Goal: Information Seeking & Learning: Learn about a topic

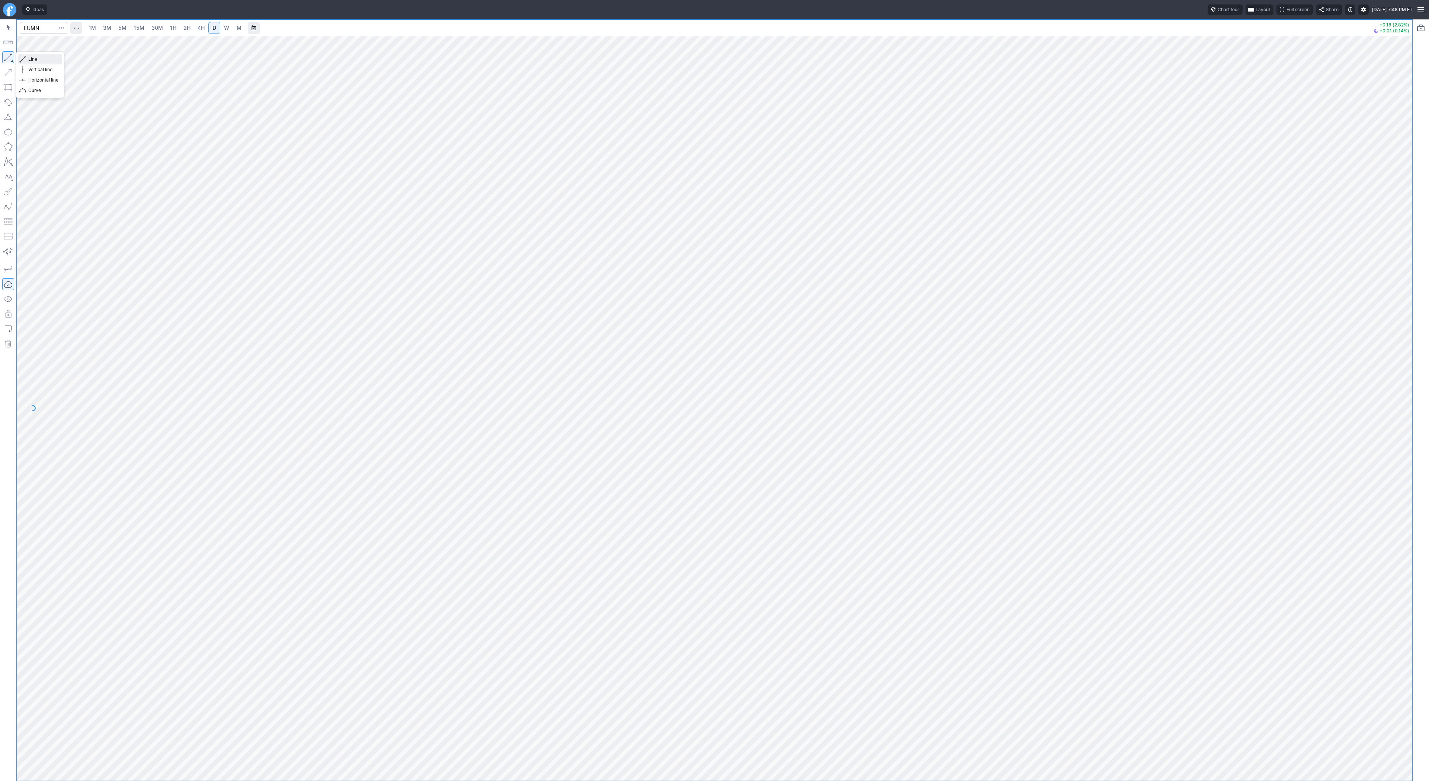
drag, startPoint x: 29, startPoint y: 58, endPoint x: 48, endPoint y: 90, distance: 37.0
click at [29, 60] on span "Line" at bounding box center [43, 58] width 30 height 7
drag, startPoint x: 39, startPoint y: 60, endPoint x: 54, endPoint y: 73, distance: 19.5
click at [39, 61] on span "Line" at bounding box center [43, 58] width 30 height 7
drag, startPoint x: 34, startPoint y: 62, endPoint x: 64, endPoint y: 89, distance: 41.1
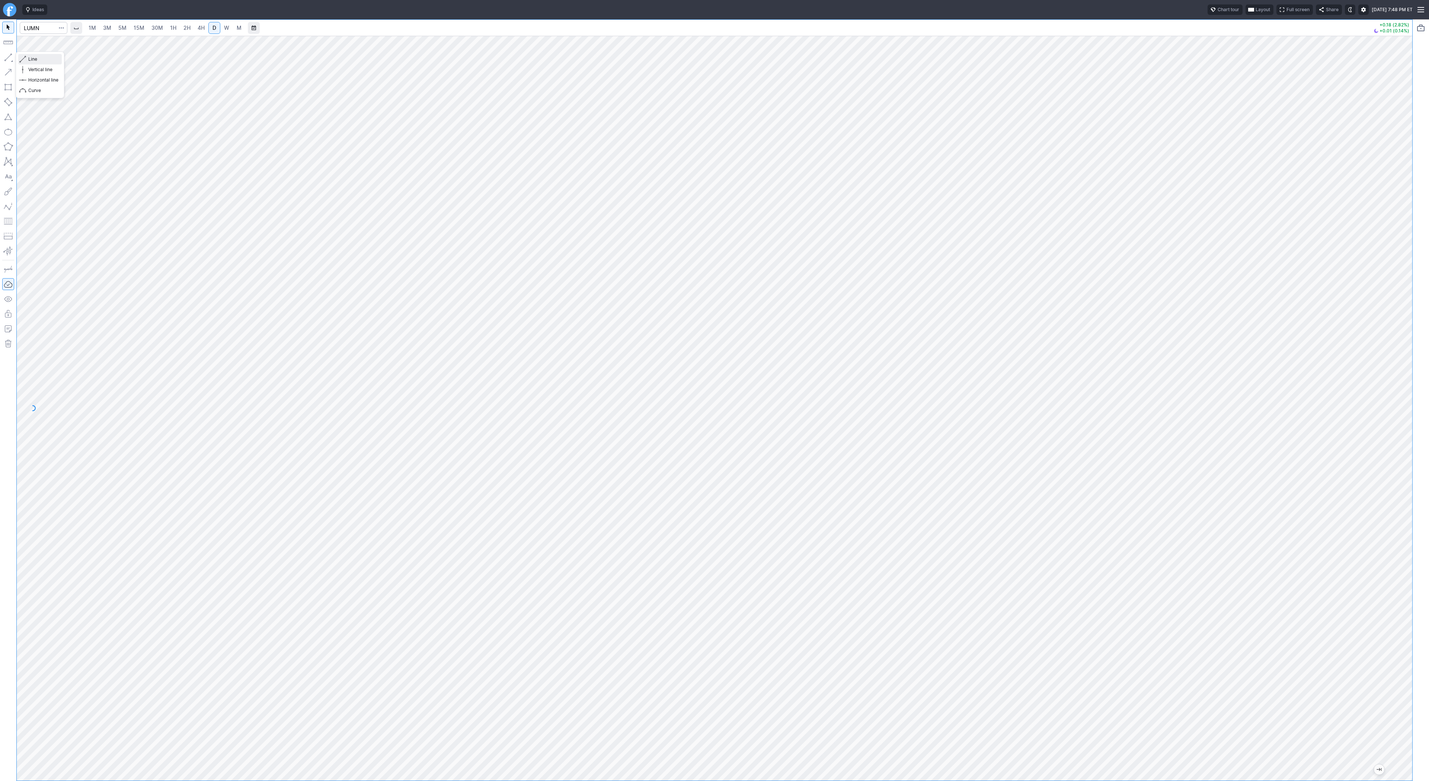
click at [34, 62] on span "Line" at bounding box center [43, 58] width 30 height 7
drag, startPoint x: 32, startPoint y: 58, endPoint x: 56, endPoint y: 91, distance: 40.8
click at [32, 58] on span "Line" at bounding box center [43, 58] width 30 height 7
click at [5, 55] on button "button" at bounding box center [8, 57] width 12 height 12
drag, startPoint x: 29, startPoint y: 57, endPoint x: 43, endPoint y: 82, distance: 28.7
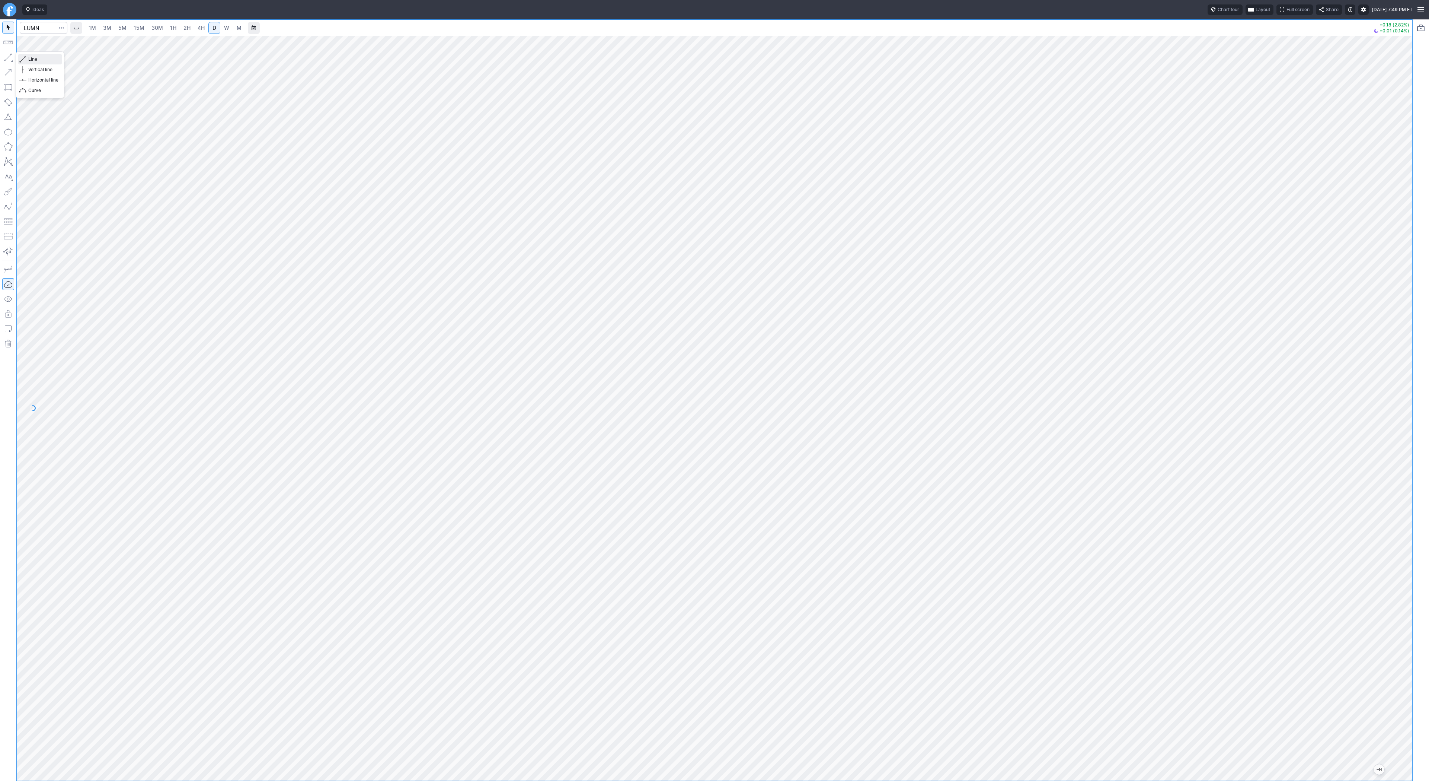
click at [29, 58] on span "Line" at bounding box center [43, 58] width 30 height 7
drag, startPoint x: 6, startPoint y: 52, endPoint x: 25, endPoint y: 76, distance: 30.3
click at [9, 57] on button "button" at bounding box center [8, 57] width 12 height 12
drag, startPoint x: 6, startPoint y: 51, endPoint x: 10, endPoint y: 71, distance: 20.7
click at [6, 52] on div at bounding box center [8, 399] width 16 height 761
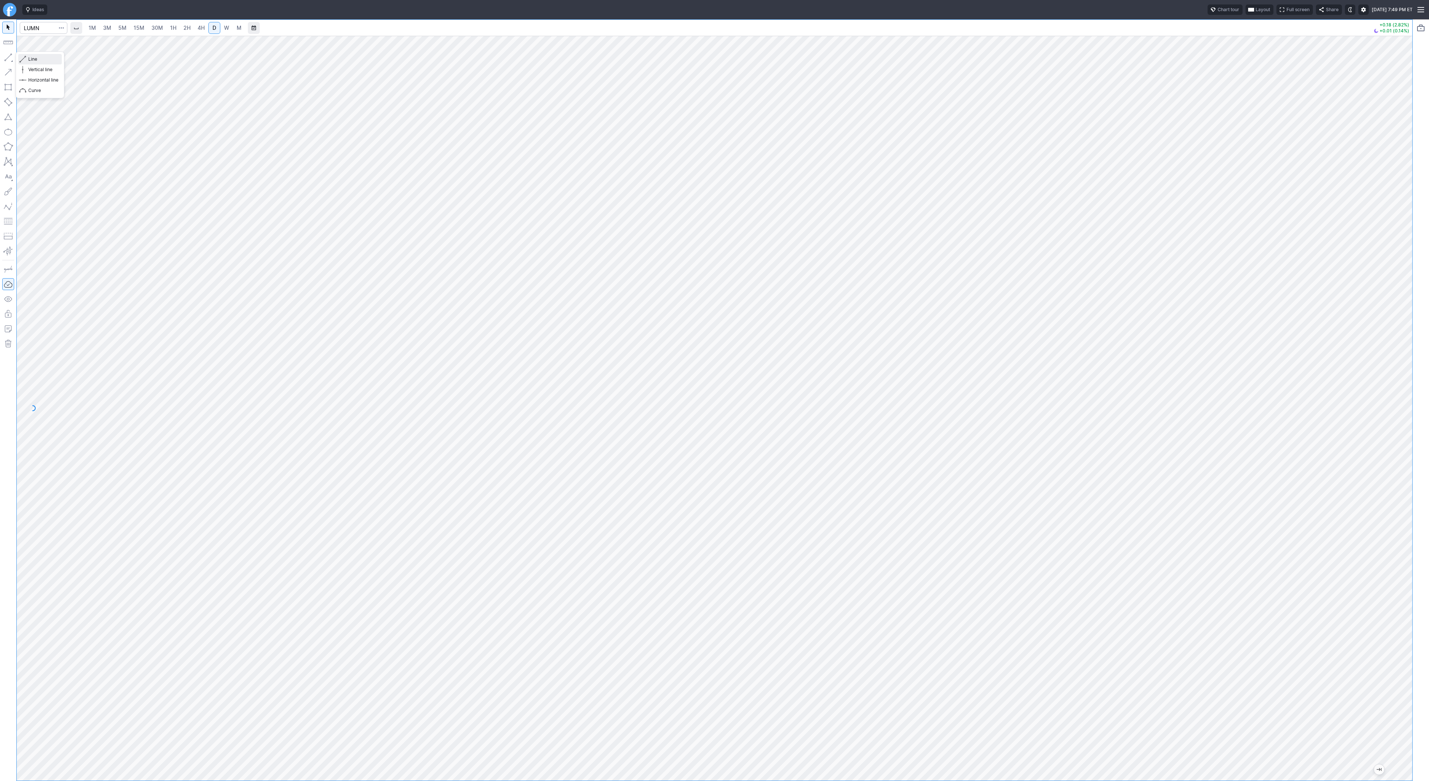
click at [30, 56] on span "Line" at bounding box center [43, 58] width 30 height 7
click at [181, 28] on link "2H" at bounding box center [187, 28] width 14 height 12
click at [201, 28] on span "4H" at bounding box center [201, 28] width 7 height 6
click at [208, 27] on link "D" at bounding box center [214, 28] width 12 height 12
drag, startPoint x: 28, startPoint y: 59, endPoint x: 64, endPoint y: 81, distance: 42.1
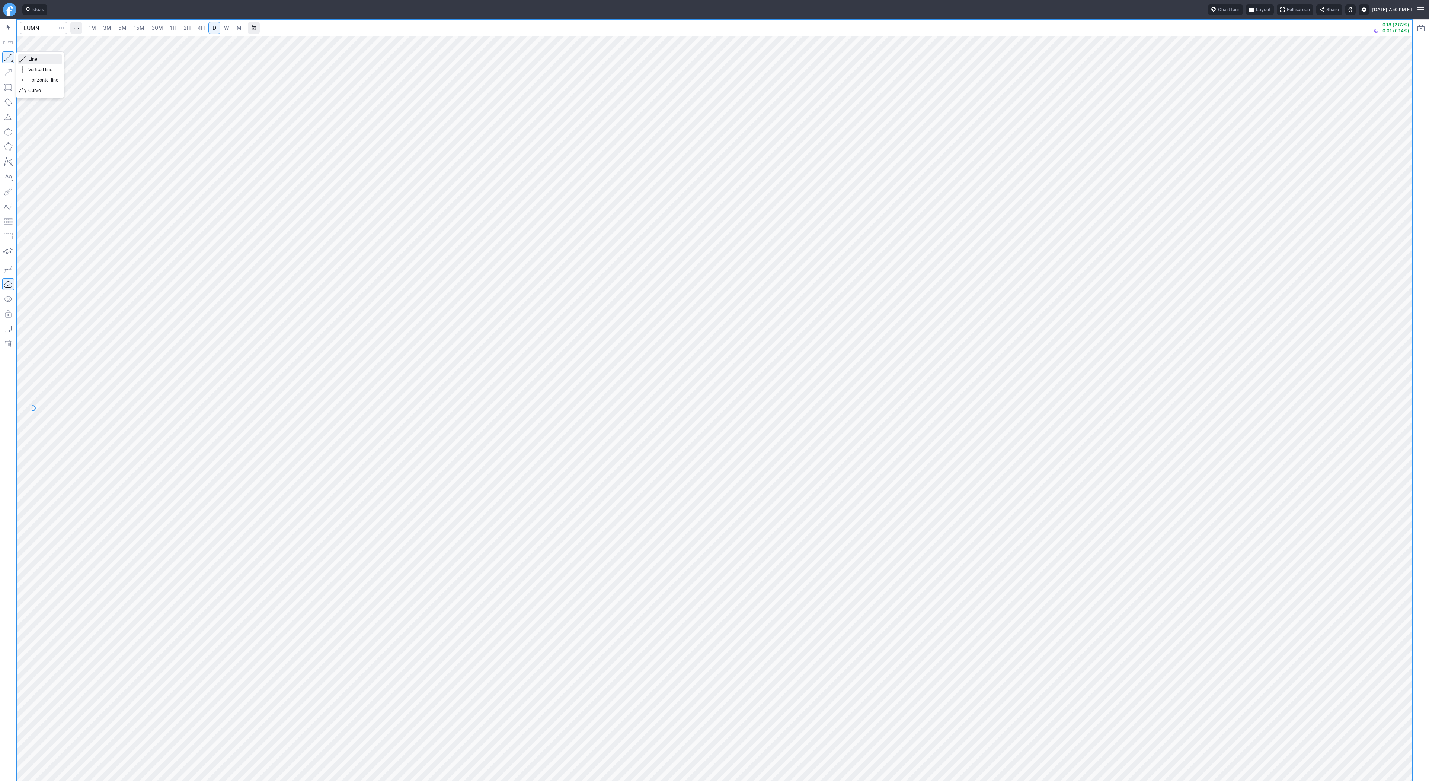
click at [28, 60] on button "Line" at bounding box center [40, 59] width 44 height 10
drag, startPoint x: 4, startPoint y: 59, endPoint x: 64, endPoint y: 87, distance: 66.6
click at [4, 59] on button "button" at bounding box center [8, 57] width 12 height 12
click at [1405, 395] on div at bounding box center [715, 408] width 1396 height 744
click at [34, 57] on span "Line" at bounding box center [43, 58] width 30 height 7
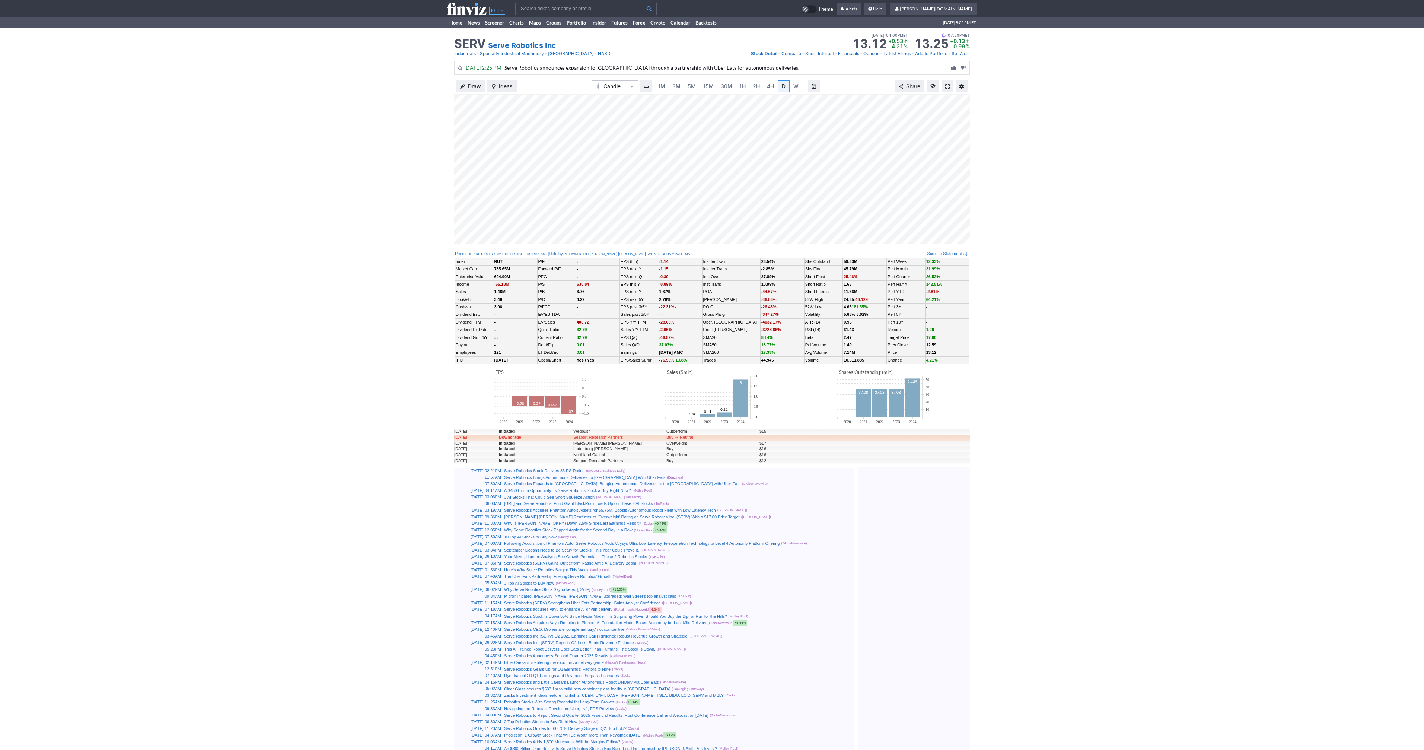
scroll to position [0, 7]
click at [950, 92] on link at bounding box center [947, 86] width 12 height 12
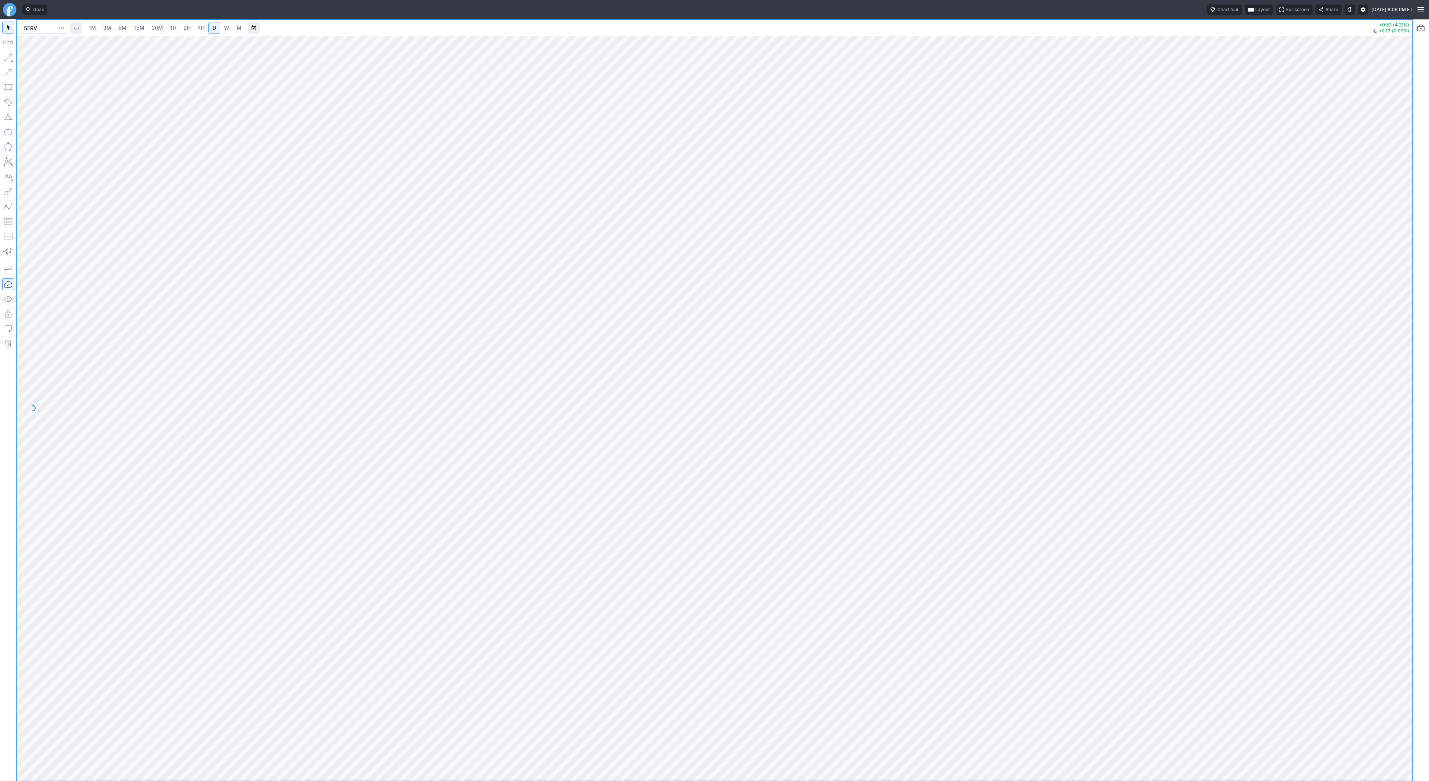
click at [565, 286] on div at bounding box center [715, 400] width 1396 height 760
click at [32, 25] on input "Search" at bounding box center [44, 28] width 48 height 12
type input "coin"
click at [1392, 353] on div at bounding box center [715, 408] width 1396 height 744
click at [34, 62] on span "Line" at bounding box center [43, 58] width 30 height 7
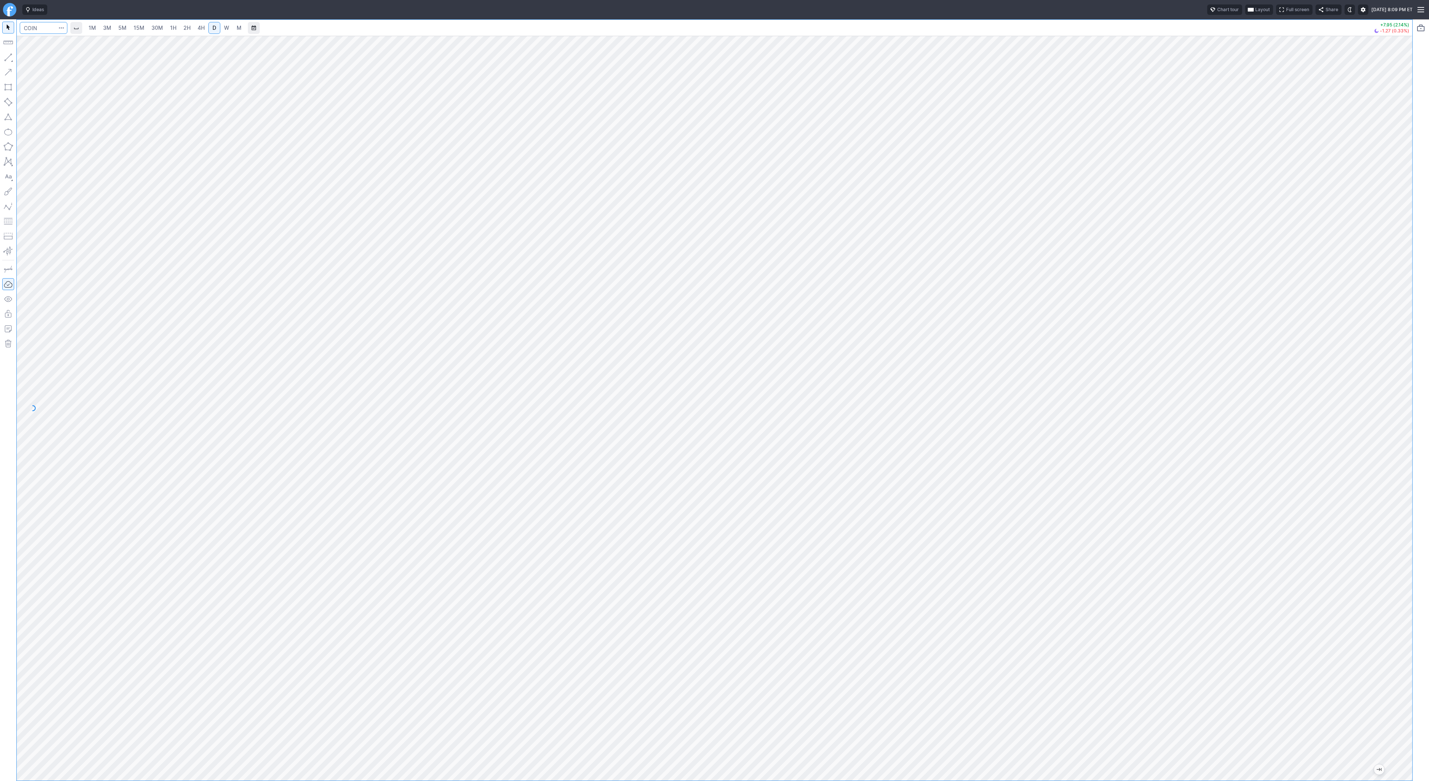
click at [33, 30] on input "Search" at bounding box center [44, 28] width 48 height 12
type input "tem"
drag, startPoint x: 1404, startPoint y: 293, endPoint x: 1413, endPoint y: 377, distance: 84.9
click at [1417, 380] on div "1M 3M 5M 15M 30M 1H 2H 4H D W M +2.36 (2.64%) -0.41 (0.45%)" at bounding box center [714, 399] width 1429 height 761
click at [45, 28] on input "Search" at bounding box center [44, 28] width 48 height 12
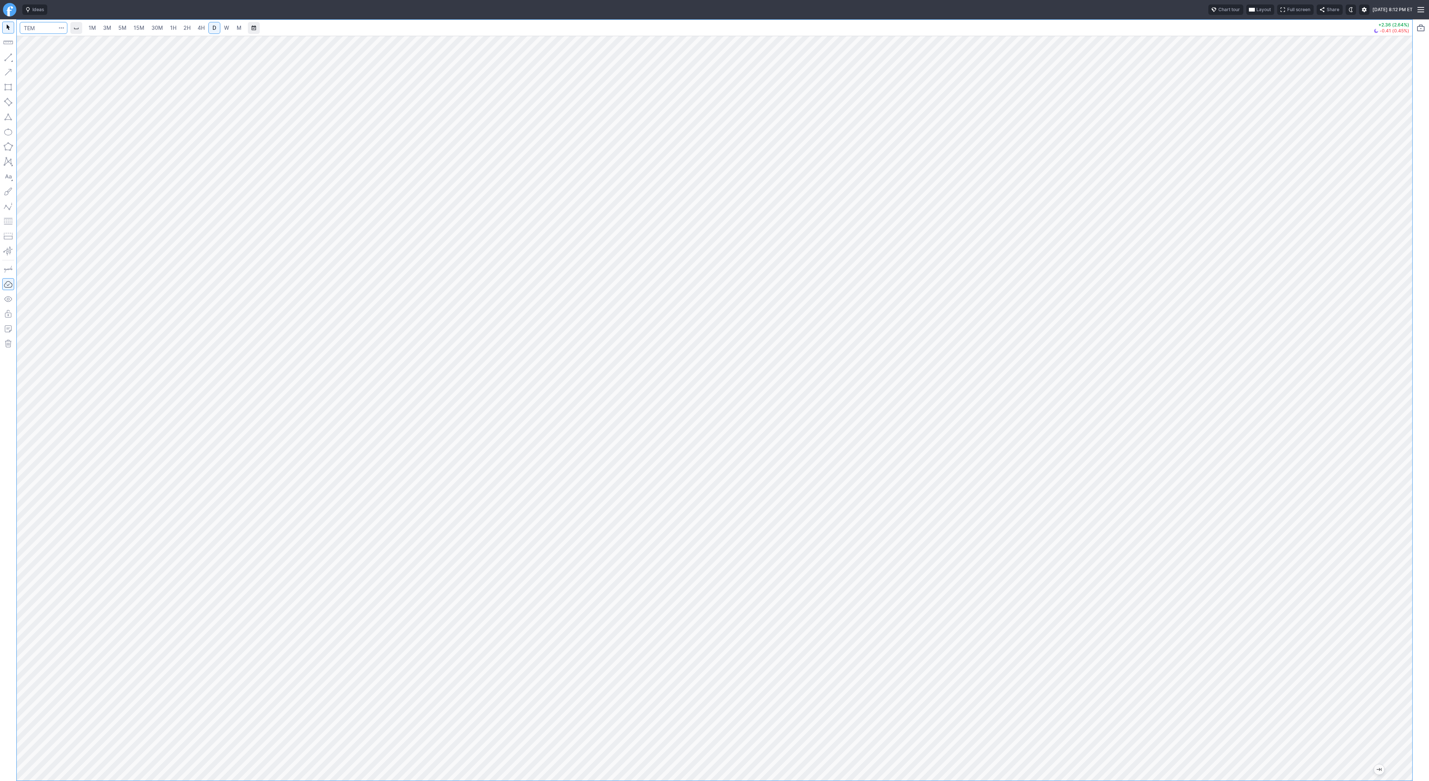
click at [29, 28] on input "Search" at bounding box center [44, 28] width 48 height 12
type input "sbet"
click at [28, 57] on span "Line" at bounding box center [43, 58] width 30 height 7
click at [42, 60] on span "Line" at bounding box center [43, 58] width 30 height 7
click at [35, 59] on span "Line" at bounding box center [43, 58] width 30 height 7
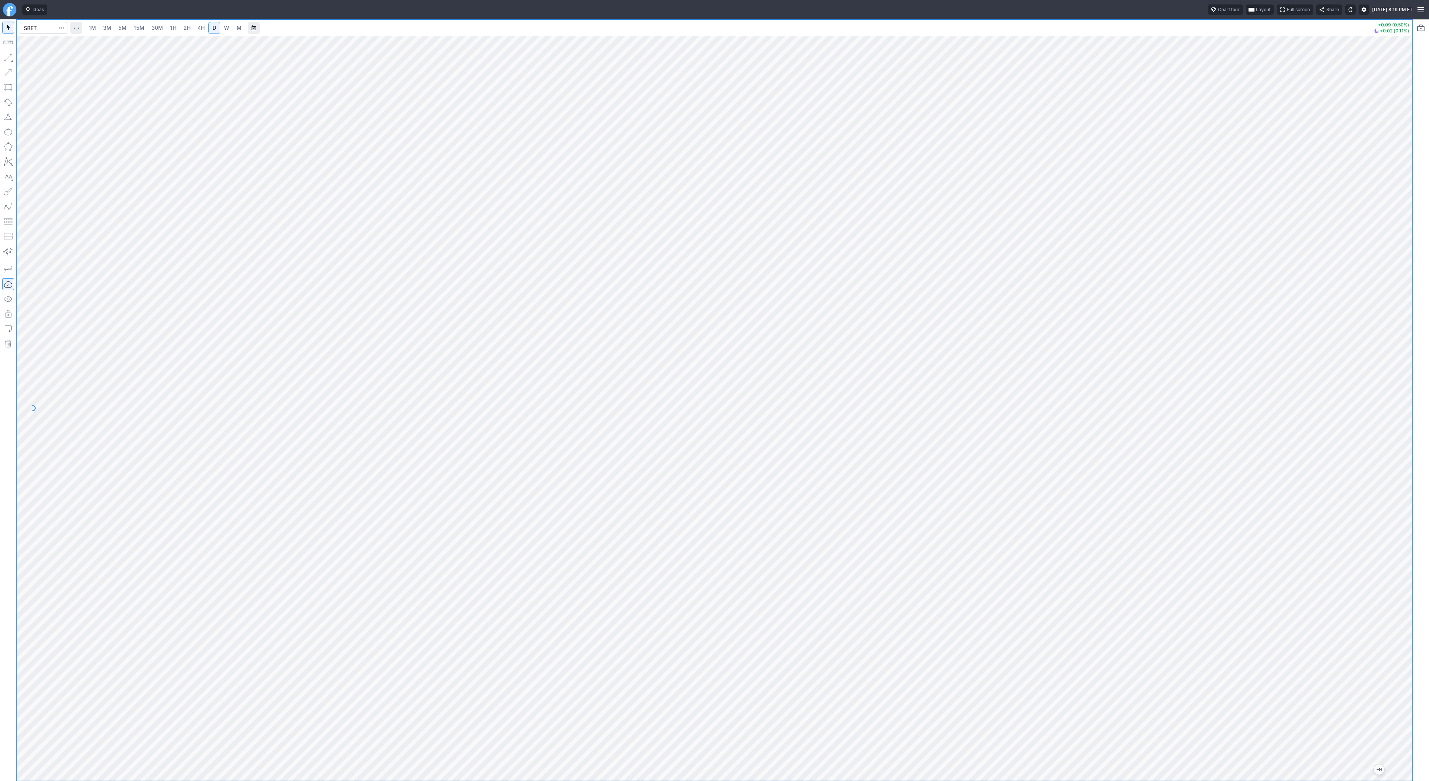
click at [174, 27] on span "1H" at bounding box center [173, 28] width 6 height 6
click at [22, 60] on span "button" at bounding box center [24, 59] width 4 height 10
click at [23, 60] on span "button" at bounding box center [24, 59] width 4 height 10
drag, startPoint x: 4, startPoint y: 61, endPoint x: 4, endPoint y: 114, distance: 53.6
click at [2, 64] on div at bounding box center [8, 399] width 16 height 761
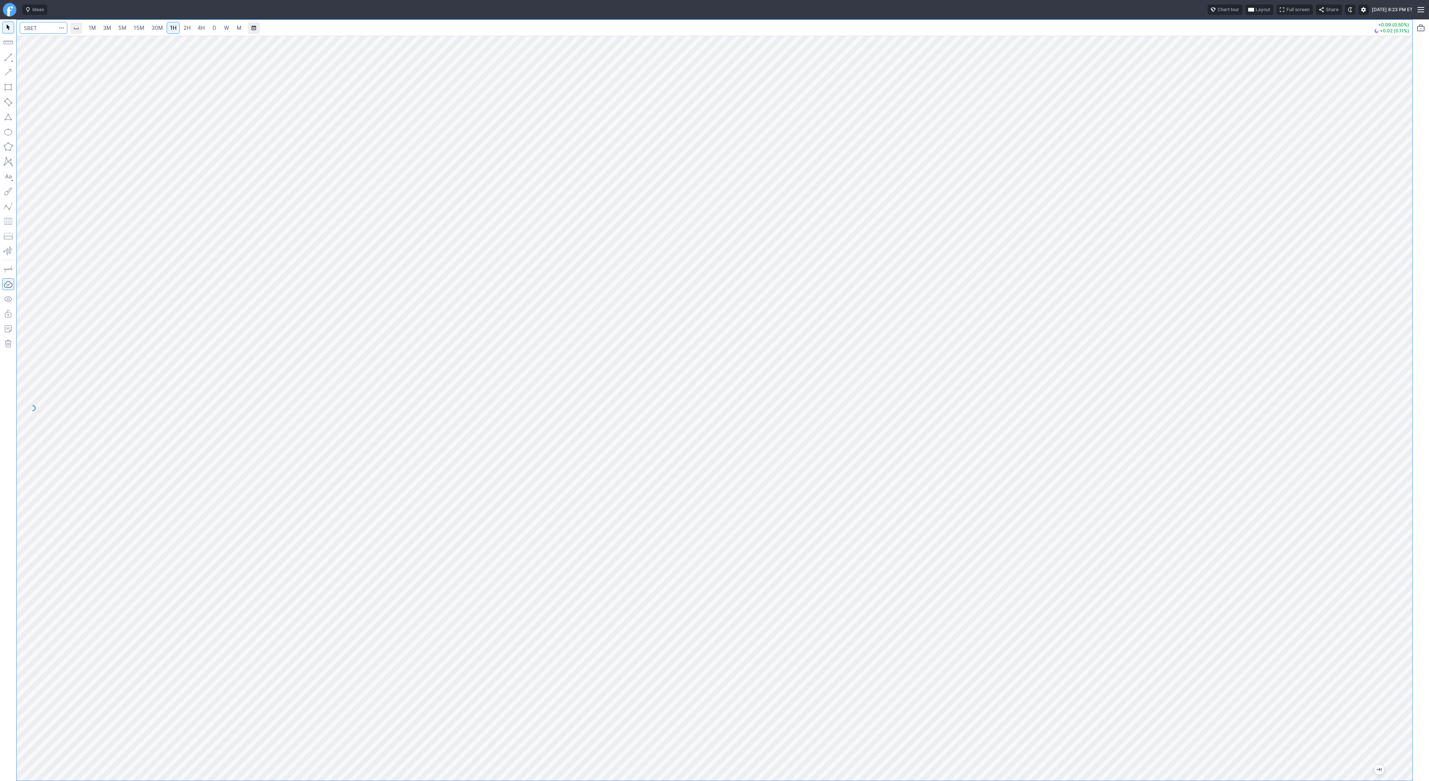
click at [41, 27] on input "Search" at bounding box center [44, 28] width 48 height 12
type input "spy"
click at [213, 26] on span "D" at bounding box center [215, 28] width 4 height 6
click at [1401, 492] on div at bounding box center [715, 408] width 1396 height 744
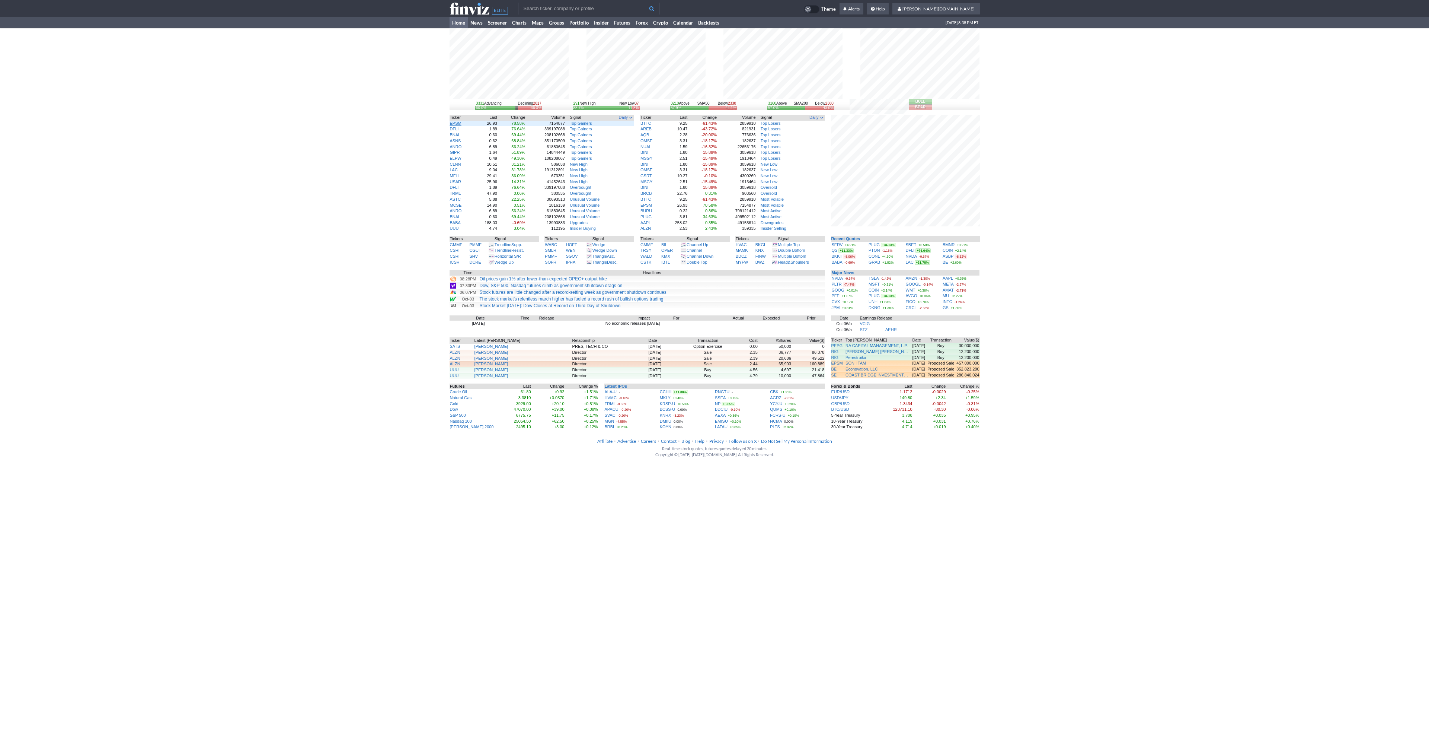
click at [458, 122] on link "EPSM" at bounding box center [456, 123] width 12 height 4
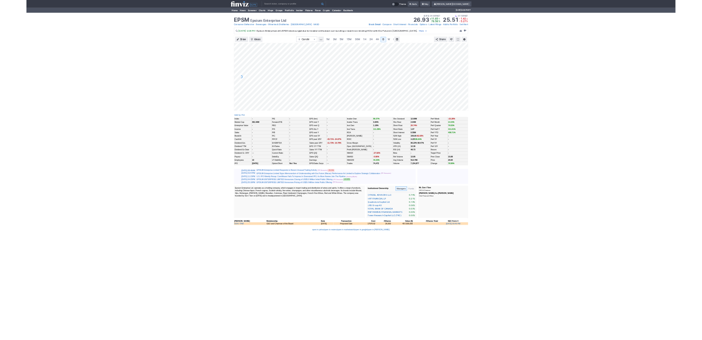
scroll to position [0, 7]
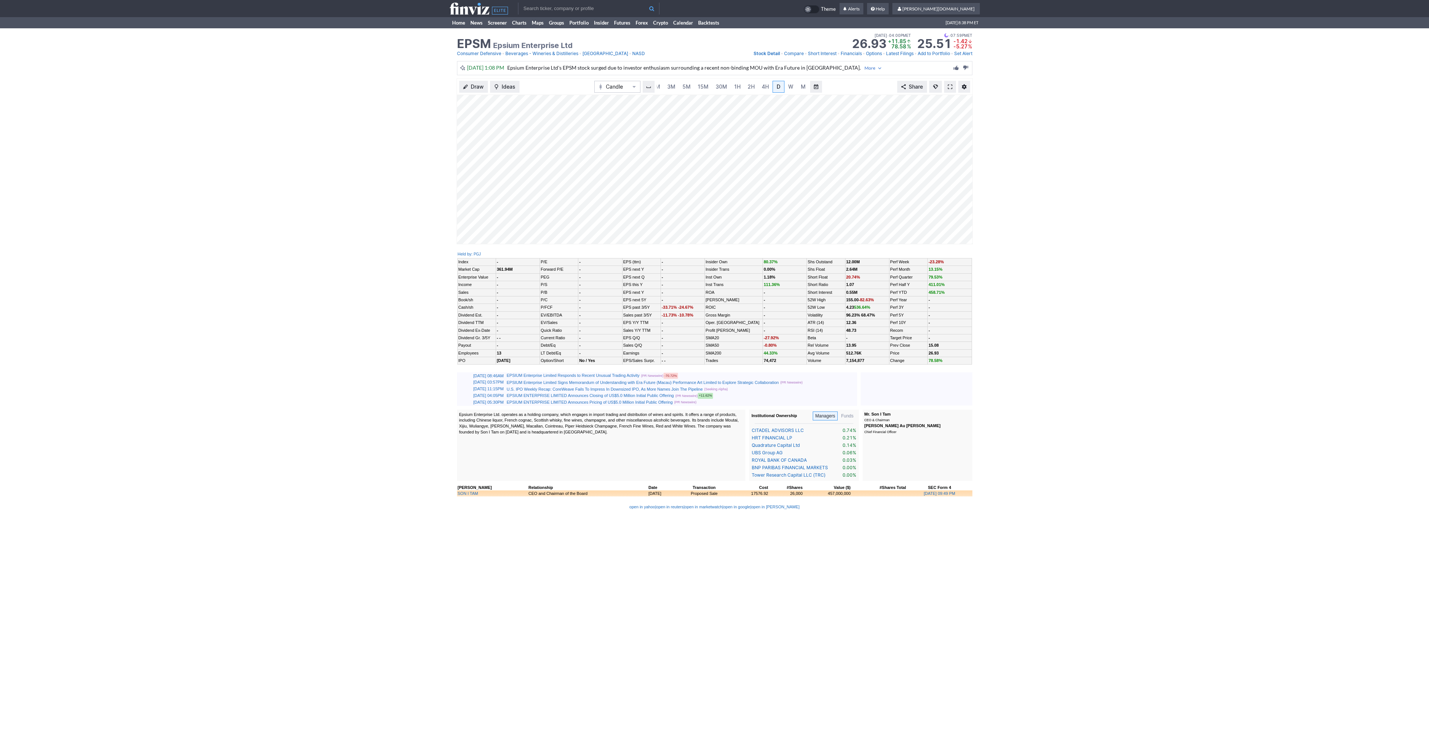
click at [953, 86] on link at bounding box center [950, 87] width 12 height 12
click at [953, 85] on link at bounding box center [950, 87] width 12 height 12
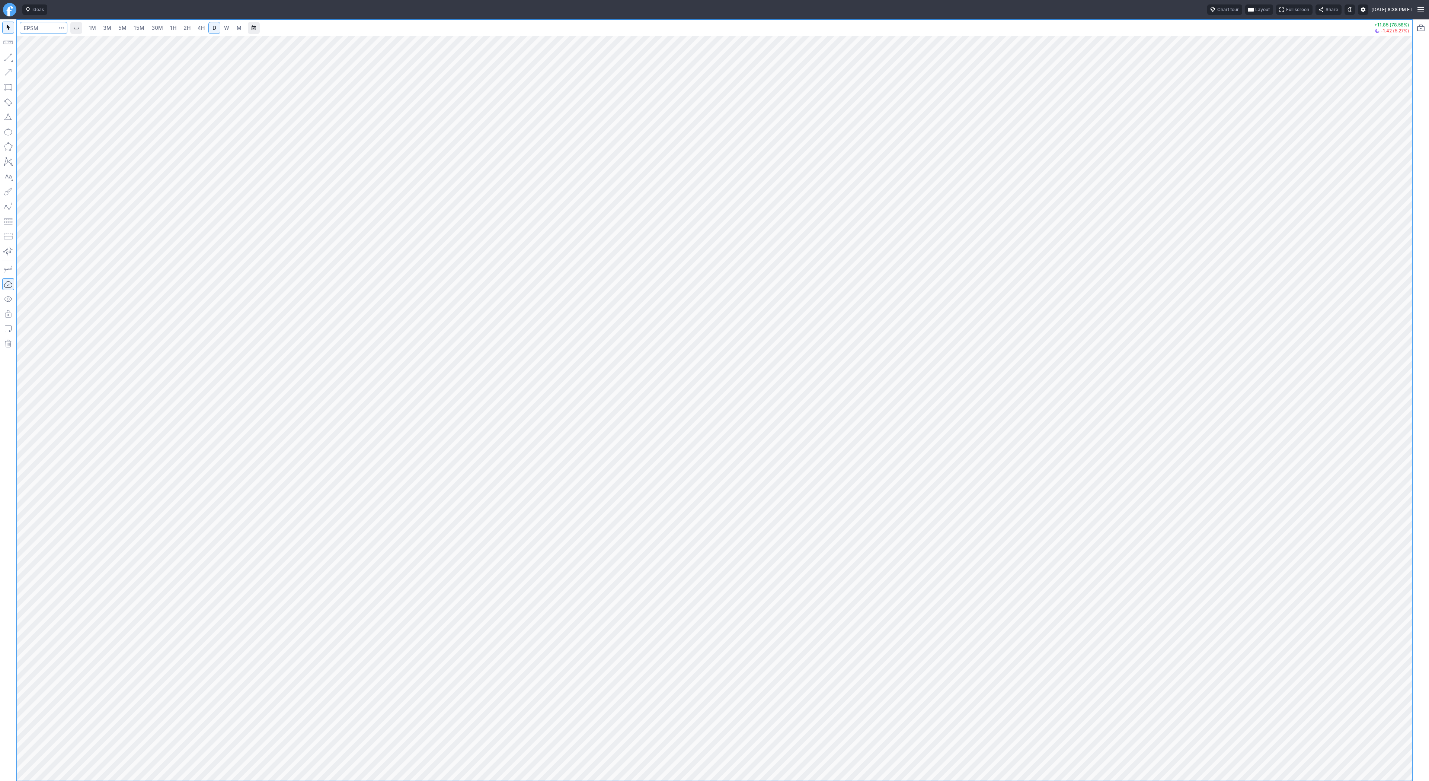
click at [32, 26] on input "Search" at bounding box center [44, 28] width 48 height 12
type input "b"
type input "soun"
click at [8, 60] on button "button" at bounding box center [8, 57] width 12 height 12
click at [44, 61] on span "Line" at bounding box center [43, 58] width 30 height 7
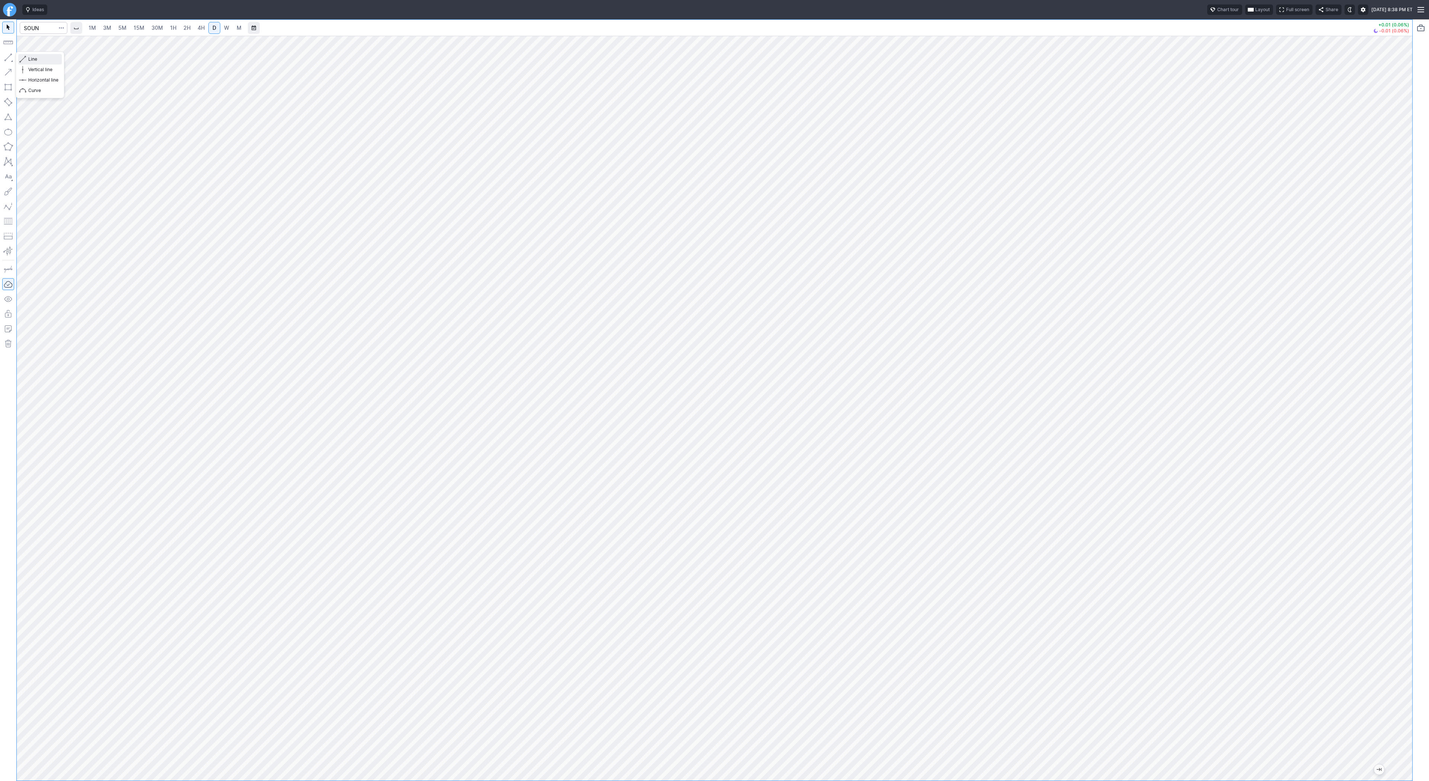
click at [34, 61] on span "Line" at bounding box center [43, 58] width 30 height 7
drag, startPoint x: 43, startPoint y: 58, endPoint x: 61, endPoint y: 76, distance: 26.3
click at [44, 59] on span "Line" at bounding box center [43, 58] width 30 height 7
click at [41, 26] on input "Search" at bounding box center [44, 28] width 48 height 12
type input "gld"
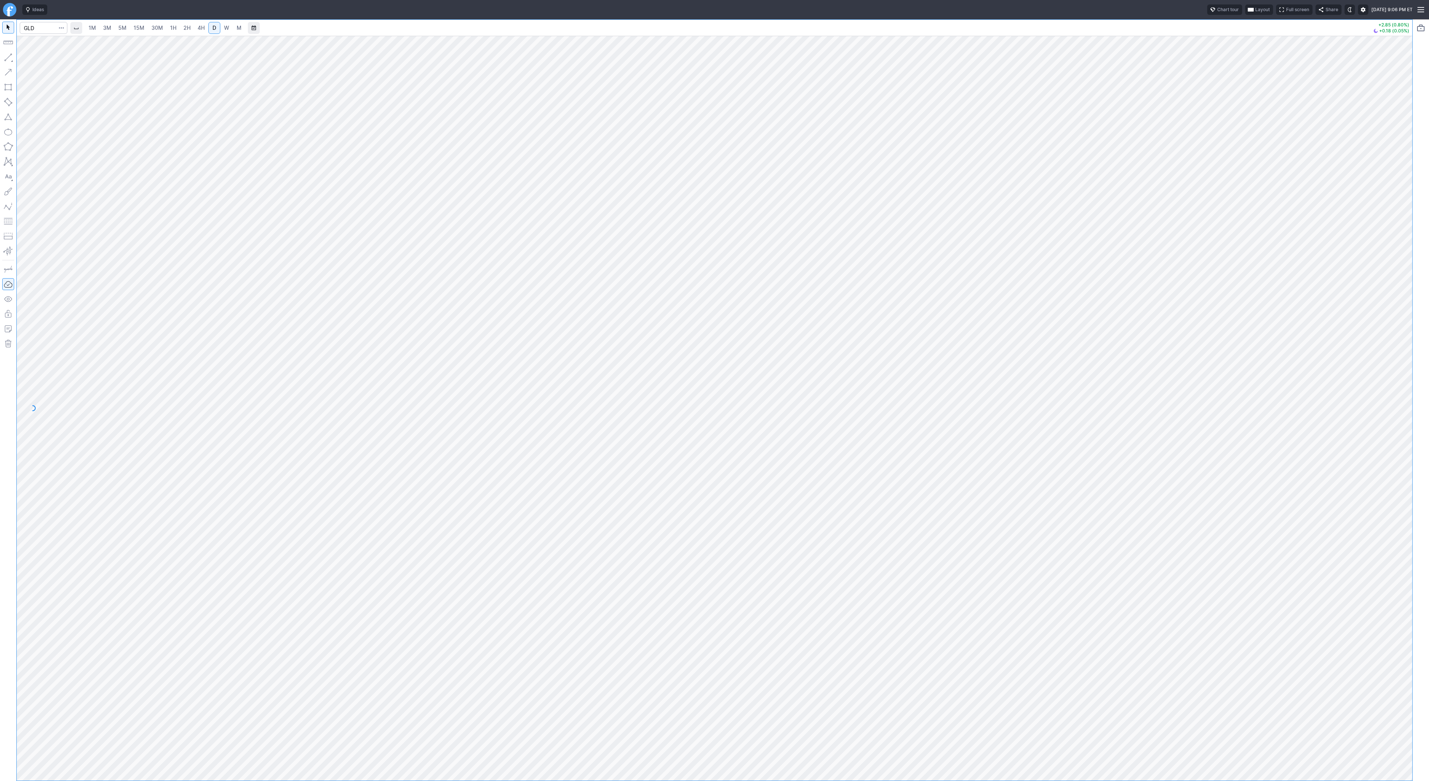
click at [224, 27] on span "W" at bounding box center [226, 28] width 5 height 6
click at [215, 29] on span "D" at bounding box center [215, 28] width 4 height 6
click at [1369, 500] on div at bounding box center [715, 408] width 1396 height 744
click at [221, 28] on link "W" at bounding box center [227, 28] width 12 height 12
drag, startPoint x: 1403, startPoint y: 325, endPoint x: 1401, endPoint y: 351, distance: 26.1
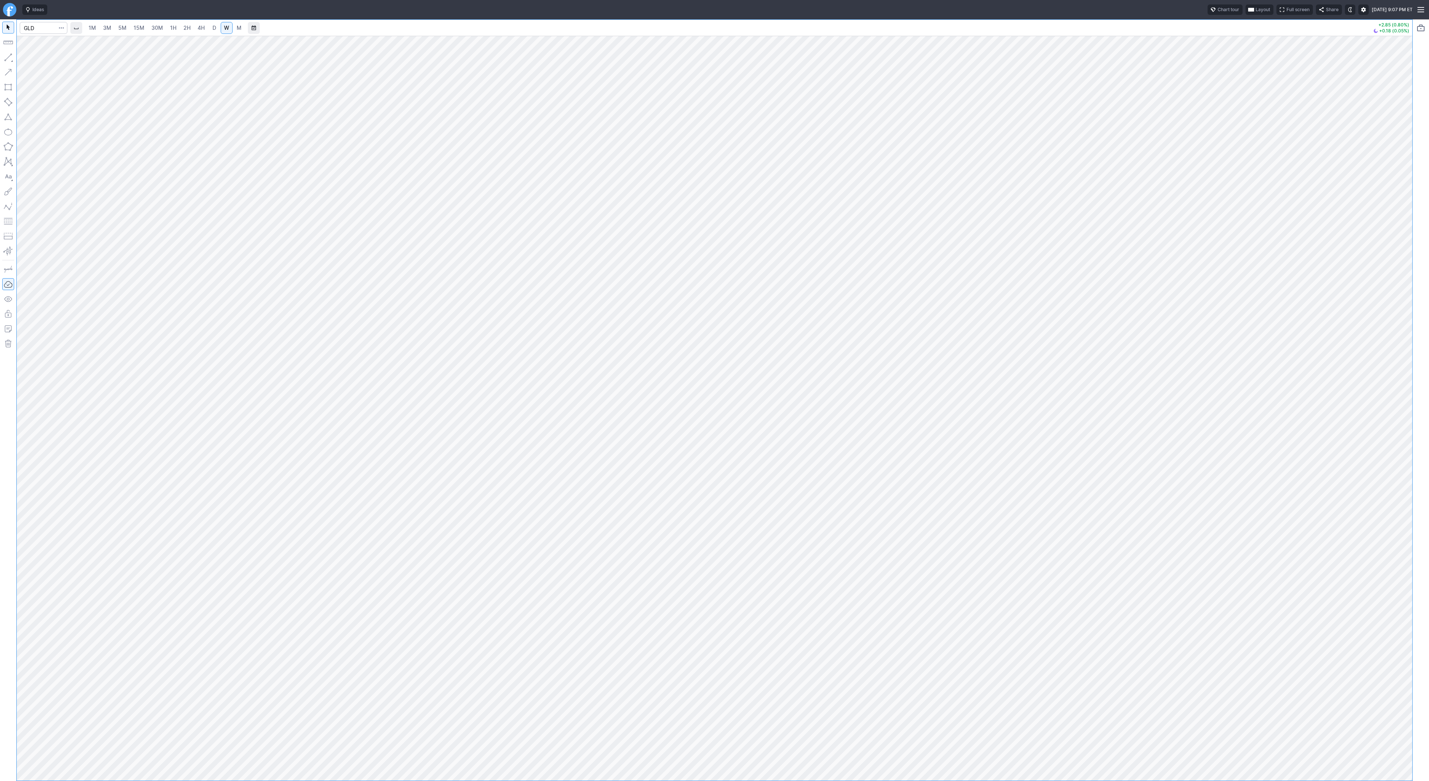
click at [1401, 351] on div at bounding box center [1405, 406] width 16 height 726
drag, startPoint x: 32, startPoint y: 58, endPoint x: 41, endPoint y: 81, distance: 24.7
click at [32, 60] on span "Line" at bounding box center [43, 58] width 30 height 7
drag, startPoint x: 1401, startPoint y: 536, endPoint x: 1408, endPoint y: 457, distance: 79.2
click at [1416, 450] on div "1M 3M 5M 15M 30M 1H 2H 4H D W M +2.85 (0.80%) +0.18 (0.05%)" at bounding box center [714, 399] width 1429 height 761
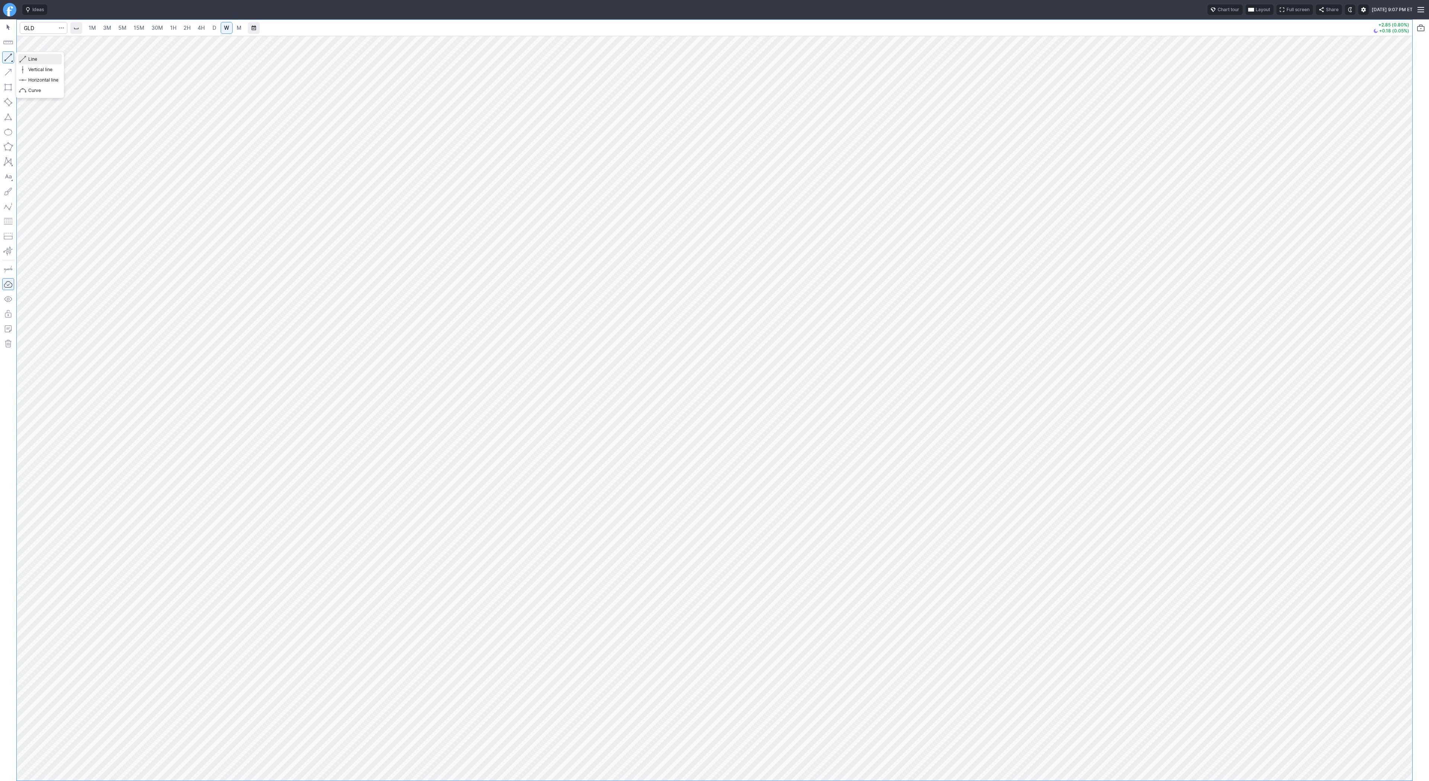
drag, startPoint x: 18, startPoint y: 58, endPoint x: 19, endPoint y: 90, distance: 31.6
click at [17, 59] on div "Line Vertical line Horizontal line Curve" at bounding box center [40, 75] width 48 height 46
click at [31, 57] on span "Line" at bounding box center [43, 58] width 30 height 7
drag, startPoint x: 32, startPoint y: 56, endPoint x: 45, endPoint y: 86, distance: 33.2
click at [32, 60] on span "Line" at bounding box center [43, 58] width 30 height 7
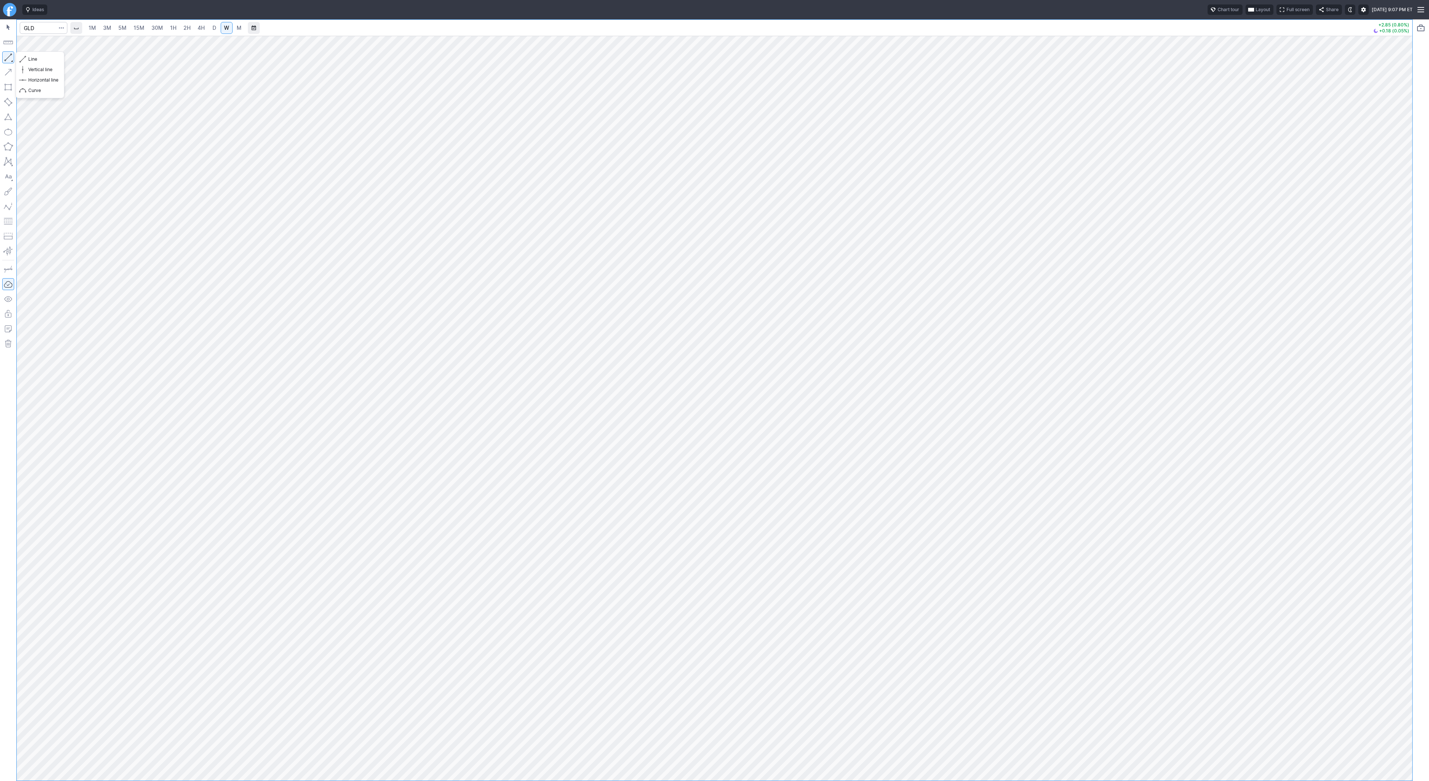
drag, startPoint x: 9, startPoint y: 58, endPoint x: 19, endPoint y: 86, distance: 29.3
click at [9, 63] on button "button" at bounding box center [8, 57] width 12 height 12
drag, startPoint x: 1404, startPoint y: 607, endPoint x: 1410, endPoint y: 559, distance: 47.9
click at [1410, 559] on div at bounding box center [1405, 406] width 16 height 726
drag, startPoint x: 1410, startPoint y: 559, endPoint x: 1410, endPoint y: 554, distance: 5.2
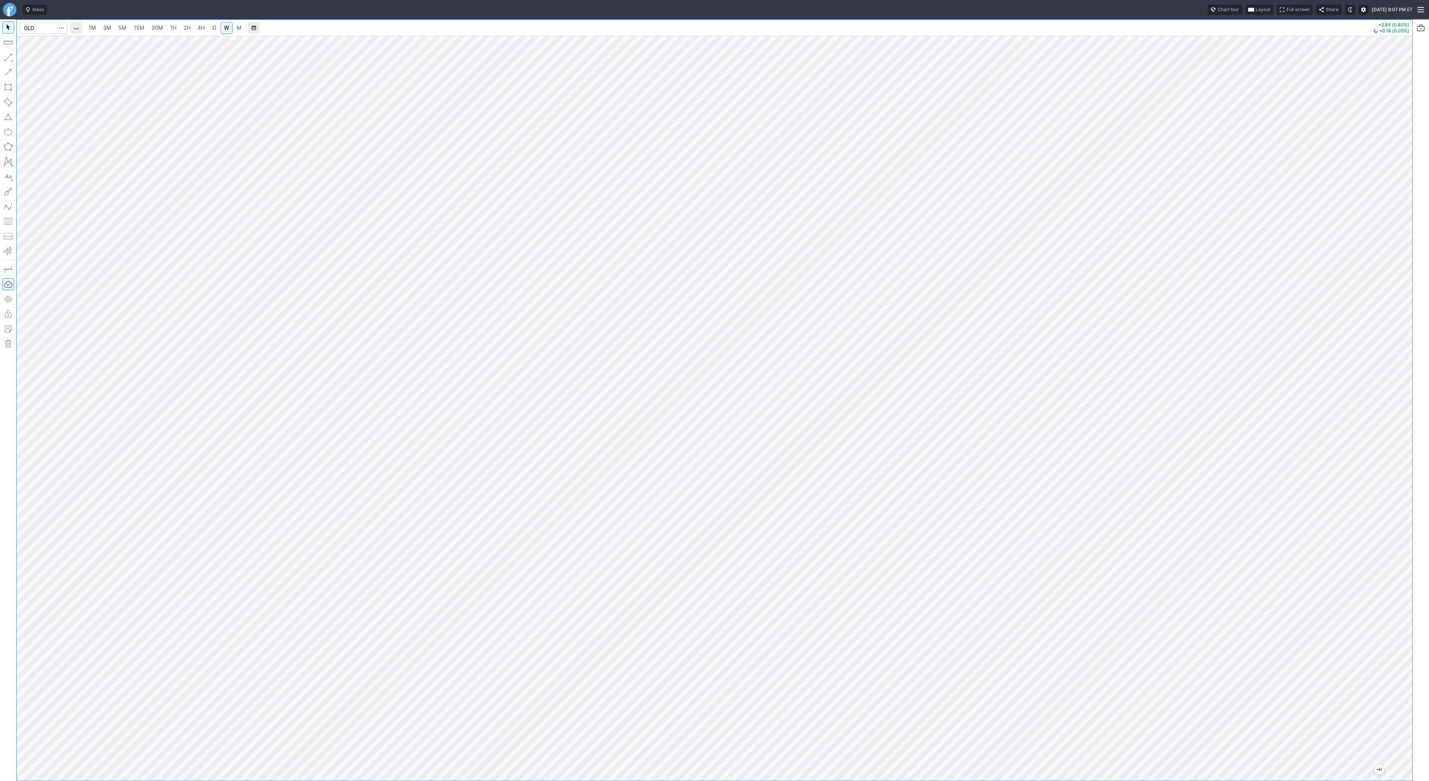
click at [1410, 554] on div at bounding box center [1405, 406] width 16 height 726
click at [48, 61] on span "Line" at bounding box center [43, 58] width 30 height 7
drag, startPoint x: 7, startPoint y: 57, endPoint x: 16, endPoint y: 73, distance: 18.5
click at [7, 57] on button "button" at bounding box center [8, 57] width 12 height 12
drag, startPoint x: 1409, startPoint y: 244, endPoint x: 1397, endPoint y: 285, distance: 42.4
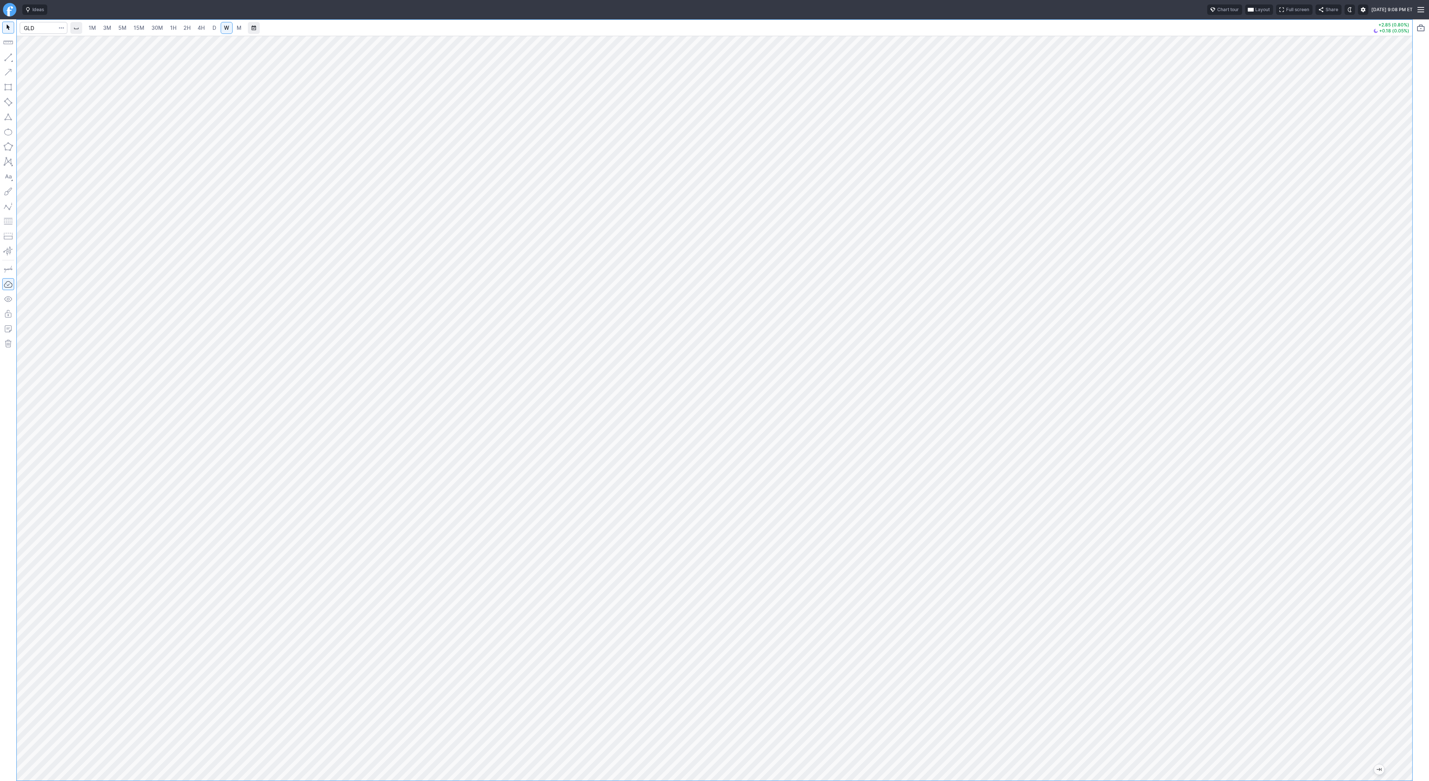
click at [1398, 286] on div at bounding box center [1405, 406] width 16 height 726
drag, startPoint x: 9, startPoint y: 58, endPoint x: 16, endPoint y: 84, distance: 27.6
click at [14, 77] on div at bounding box center [8, 399] width 16 height 761
click at [1426, 76] on div "1M 3M 5M 15M 30M 1H 2H 4H D W M +2.85 (0.80%) +0.18 (0.05%)" at bounding box center [714, 399] width 1429 height 761
drag, startPoint x: 1409, startPoint y: 536, endPoint x: 1423, endPoint y: 298, distance: 238.2
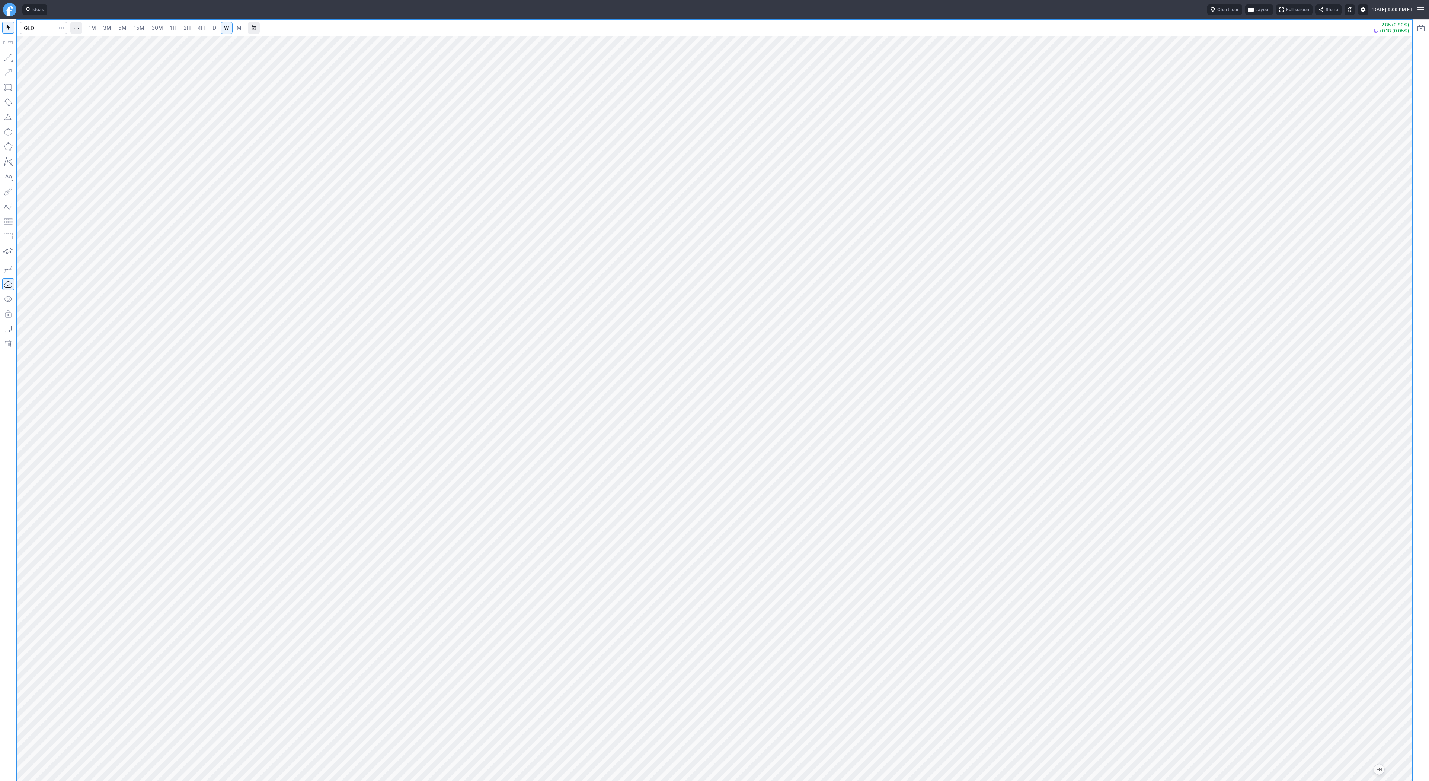
click at [1427, 292] on div "1M 3M 5M 15M 30M 1H 2H 4H D W M +2.85 (0.80%) +0.18 (0.05%)" at bounding box center [714, 399] width 1429 height 761
drag, startPoint x: 29, startPoint y: 61, endPoint x: 38, endPoint y: 95, distance: 35.5
click at [31, 75] on div "Line Vertical line Horizontal line Curve" at bounding box center [40, 75] width 44 height 42
click at [6, 59] on button "button" at bounding box center [8, 57] width 12 height 12
click at [32, 56] on span "Line" at bounding box center [43, 58] width 30 height 7
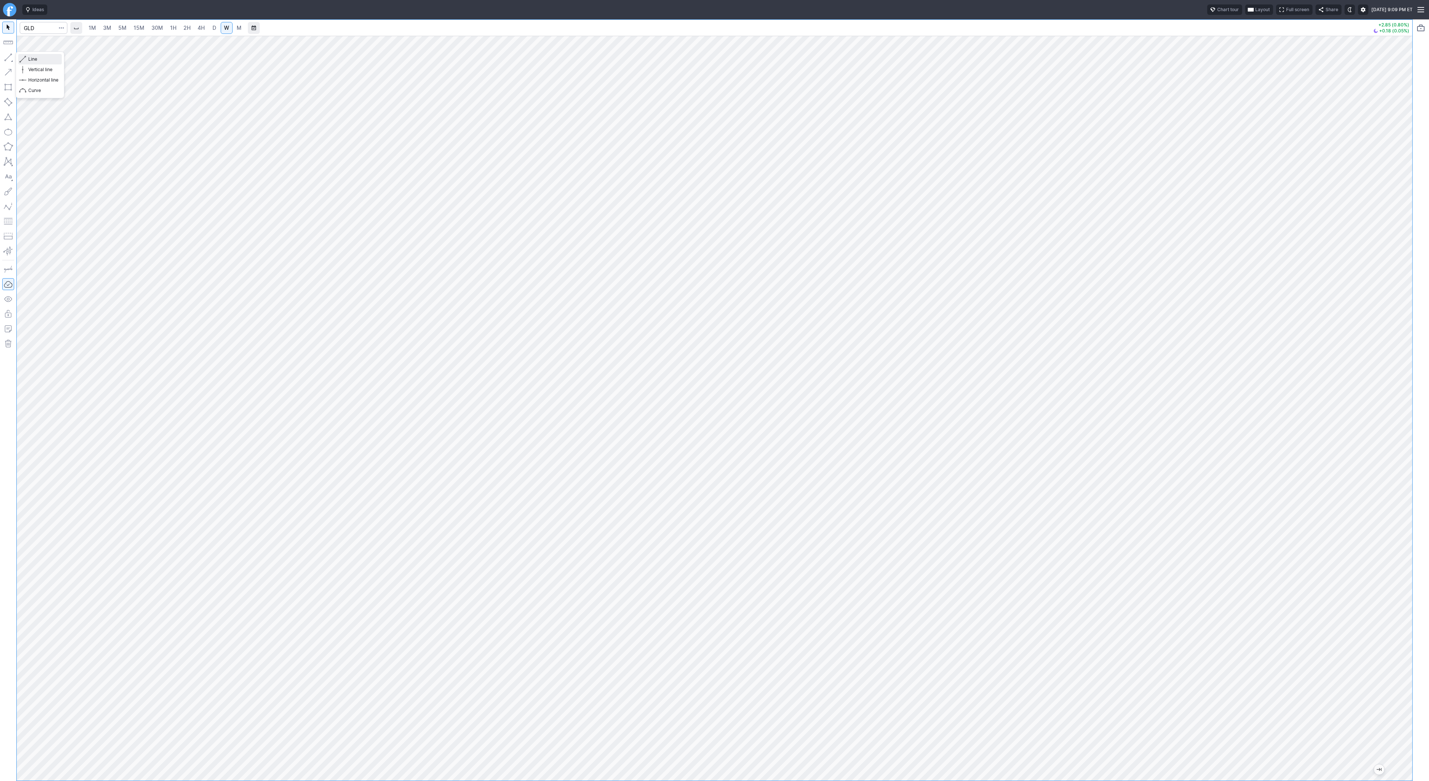
drag, startPoint x: 20, startPoint y: 58, endPoint x: 32, endPoint y: 73, distance: 19.4
click at [23, 63] on button "Line" at bounding box center [40, 59] width 44 height 10
drag, startPoint x: 8, startPoint y: 55, endPoint x: 10, endPoint y: 66, distance: 10.2
click at [8, 57] on button "button" at bounding box center [8, 57] width 12 height 12
drag, startPoint x: 12, startPoint y: 57, endPoint x: 12, endPoint y: 69, distance: 11.9
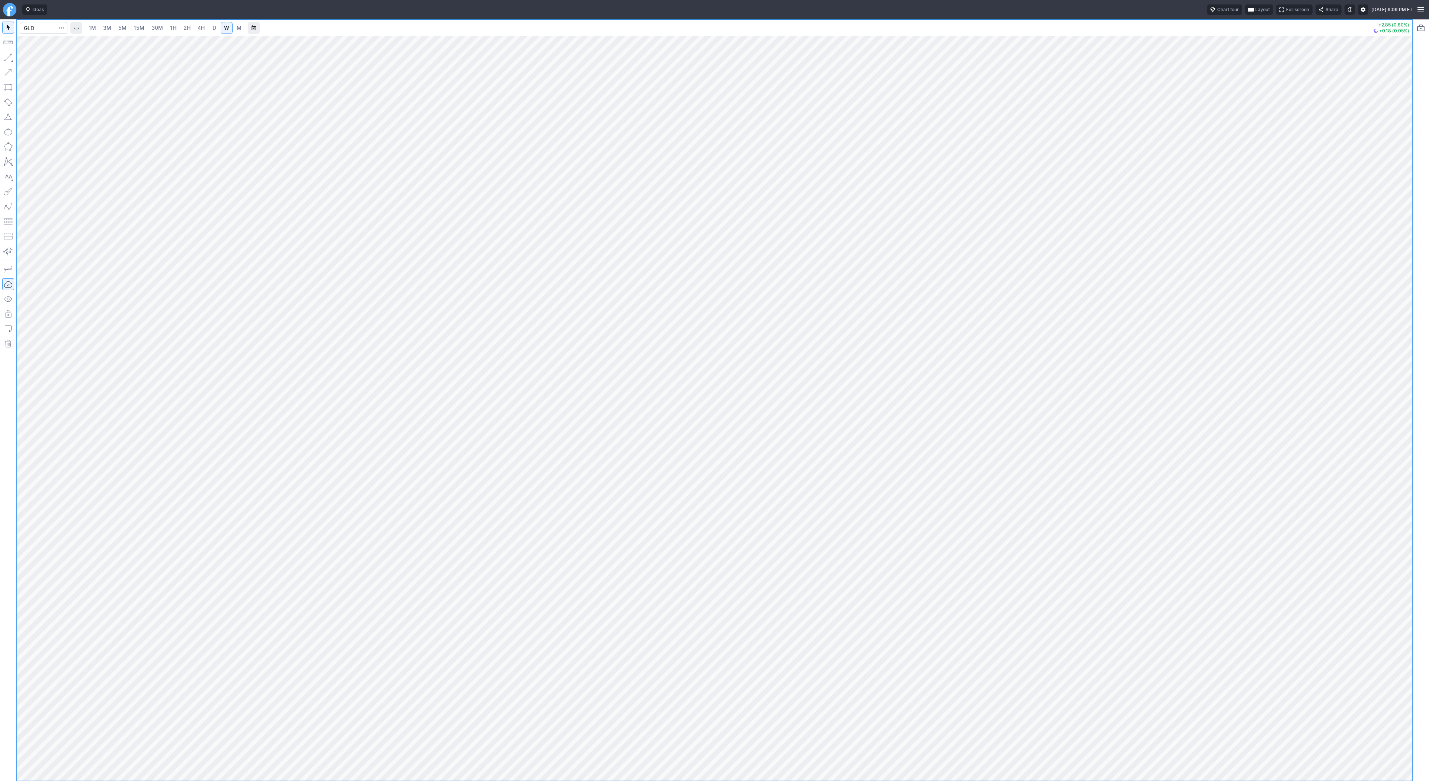
click at [11, 57] on button "button" at bounding box center [8, 57] width 12 height 12
drag, startPoint x: 15, startPoint y: 55, endPoint x: 8, endPoint y: 58, distance: 7.2
click at [11, 56] on div at bounding box center [8, 399] width 16 height 761
click at [5, 55] on button "button" at bounding box center [8, 57] width 12 height 12
click at [1359, 596] on div at bounding box center [715, 408] width 1396 height 744
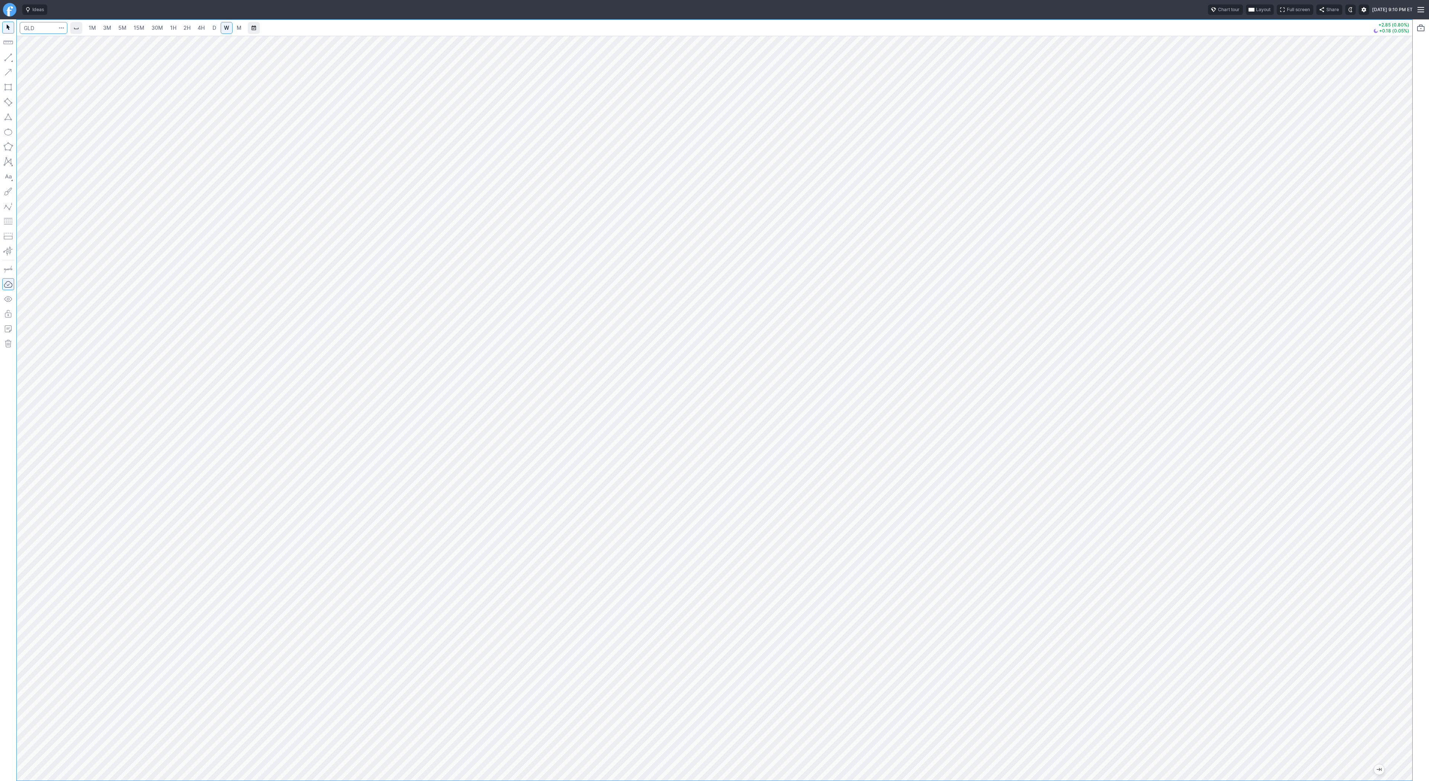
click at [31, 32] on input "Search" at bounding box center [44, 28] width 48 height 12
type input "b"
type input "gdxd"
click at [187, 29] on span "2H" at bounding box center [187, 28] width 7 height 6
click at [200, 27] on span "4H" at bounding box center [201, 28] width 7 height 6
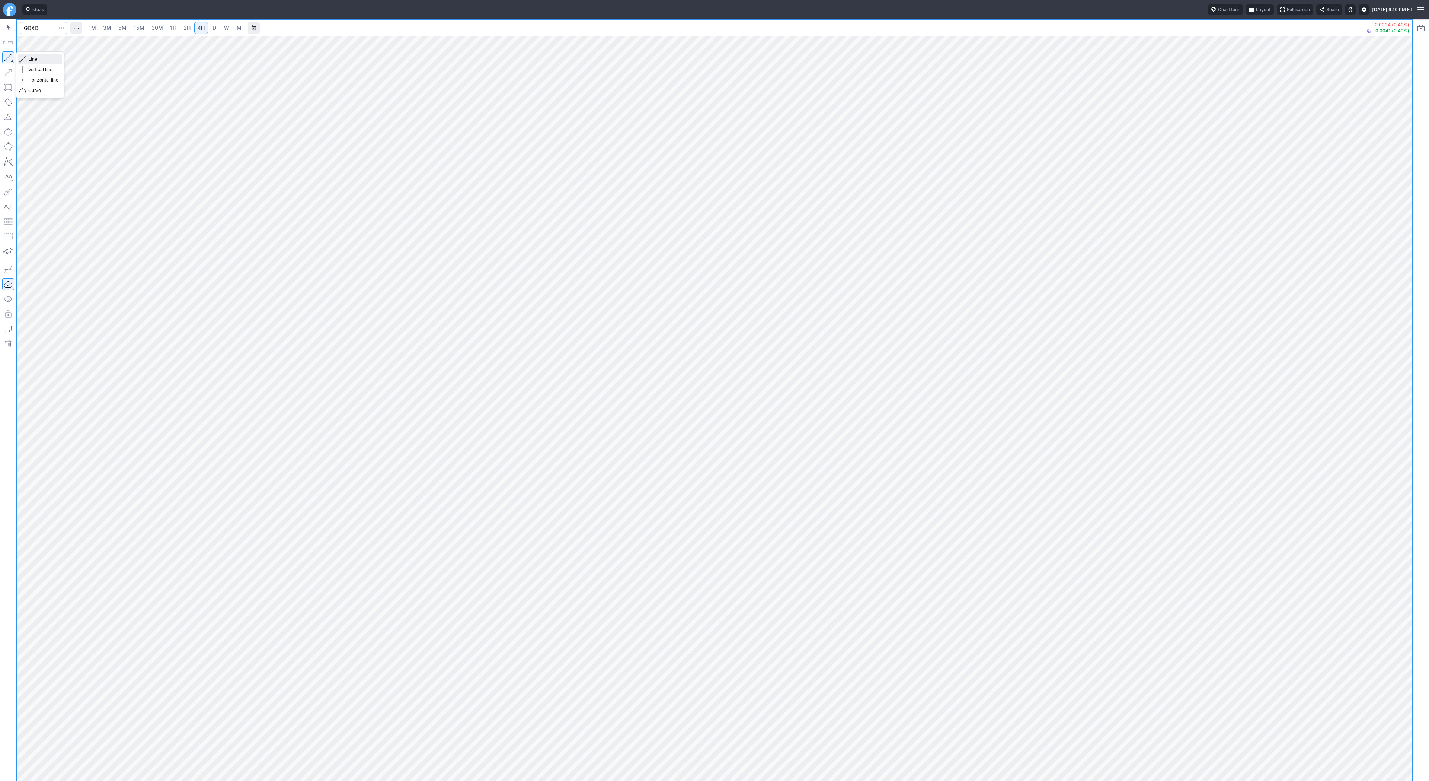
drag, startPoint x: 27, startPoint y: 60, endPoint x: 38, endPoint y: 72, distance: 16.1
click at [27, 61] on button "Line" at bounding box center [40, 59] width 44 height 10
drag, startPoint x: 33, startPoint y: 60, endPoint x: 47, endPoint y: 71, distance: 17.9
click at [32, 60] on span "Line" at bounding box center [43, 58] width 30 height 7
click at [38, 62] on span "Line" at bounding box center [43, 58] width 30 height 7
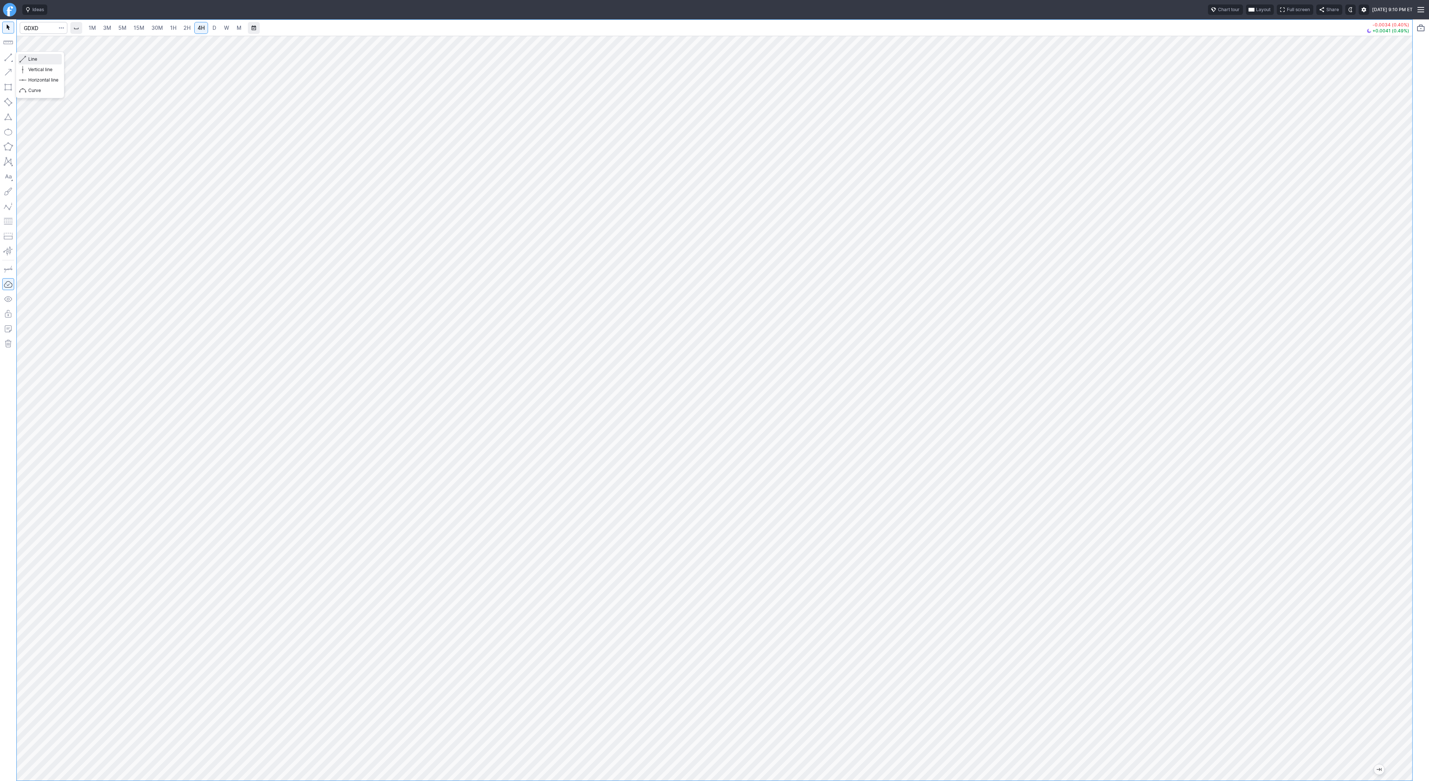
drag, startPoint x: 29, startPoint y: 60, endPoint x: 44, endPoint y: 80, distance: 25.5
click at [29, 62] on span "Line" at bounding box center [43, 58] width 30 height 7
drag, startPoint x: 8, startPoint y: 54, endPoint x: 28, endPoint y: 80, distance: 32.9
click at [8, 54] on button "button" at bounding box center [8, 57] width 12 height 12
drag, startPoint x: 40, startPoint y: 57, endPoint x: 47, endPoint y: 76, distance: 19.6
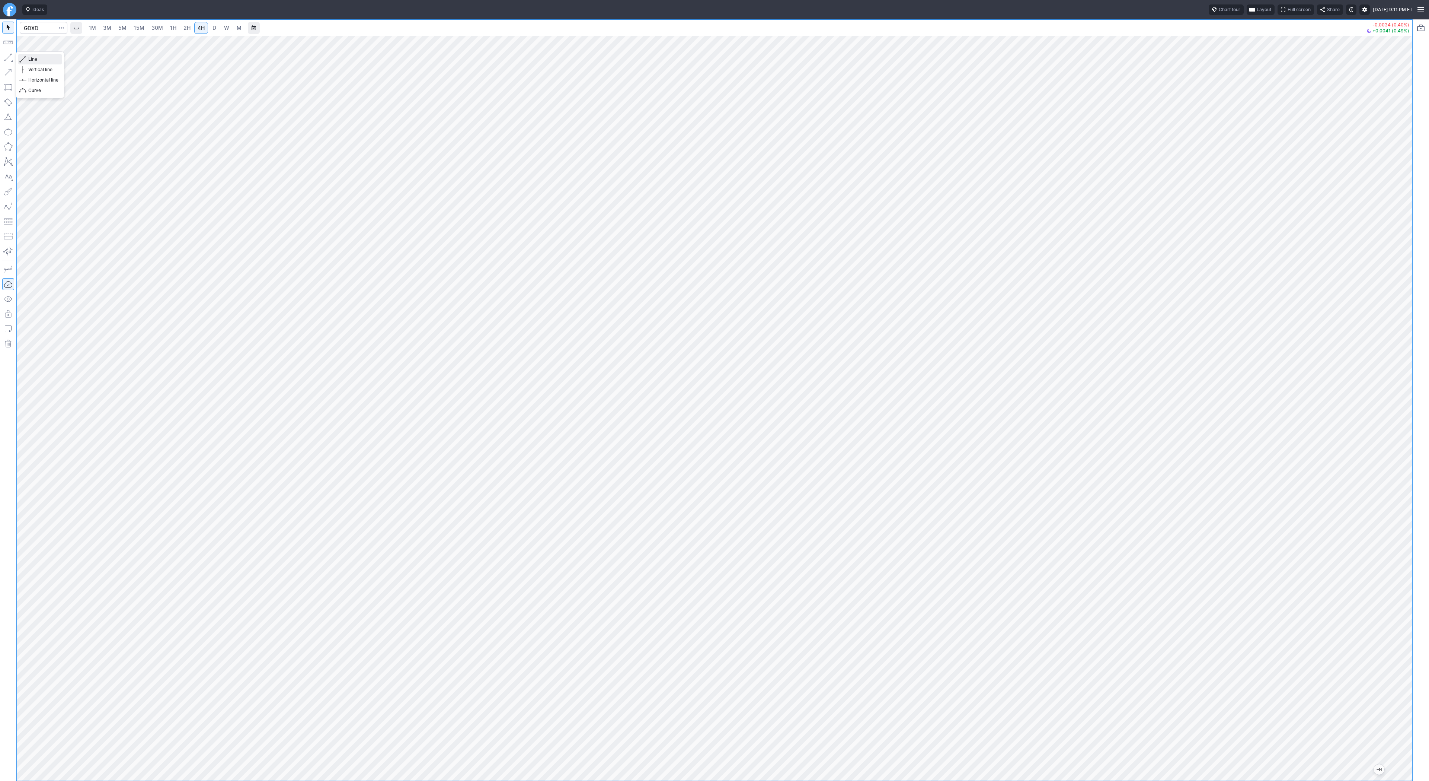
click at [40, 58] on span "Line" at bounding box center [43, 58] width 30 height 7
drag, startPoint x: 36, startPoint y: 57, endPoint x: 57, endPoint y: 89, distance: 38.6
click at [37, 63] on span "Line" at bounding box center [43, 58] width 30 height 7
click at [27, 30] on input "Search" at bounding box center [44, 28] width 48 height 12
type input "gld"
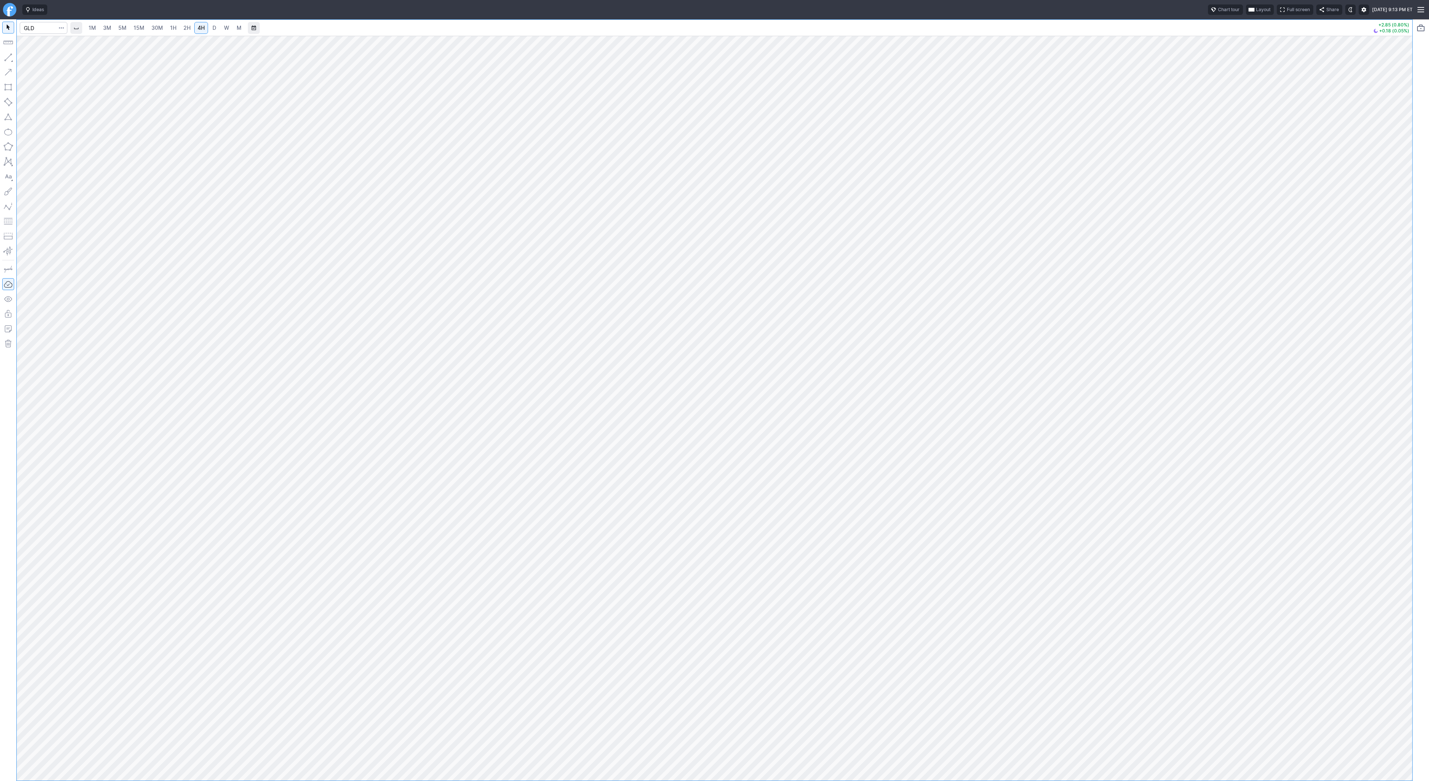
click at [226, 28] on span "W" at bounding box center [226, 28] width 5 height 6
drag, startPoint x: 1401, startPoint y: 262, endPoint x: 1400, endPoint y: 290, distance: 27.2
click at [1400, 291] on div at bounding box center [1405, 406] width 16 height 726
click at [7, 57] on button "button" at bounding box center [8, 57] width 12 height 12
click at [44, 26] on input "Search" at bounding box center [44, 28] width 48 height 12
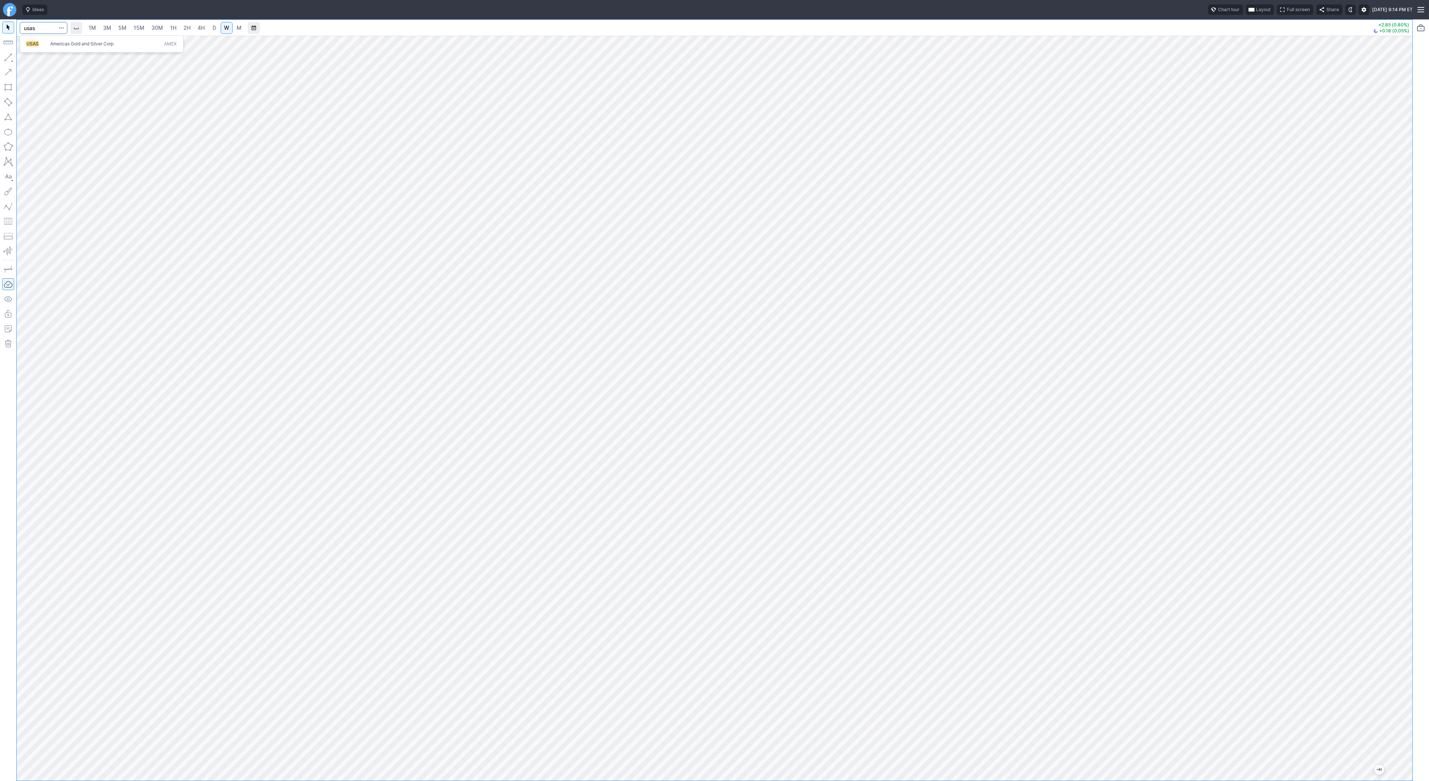
type input "usas"
click at [44, 30] on input "Search" at bounding box center [44, 28] width 48 height 12
type input "alkt"
click at [39, 25] on input "Search" at bounding box center [44, 28] width 48 height 12
type input "lac"
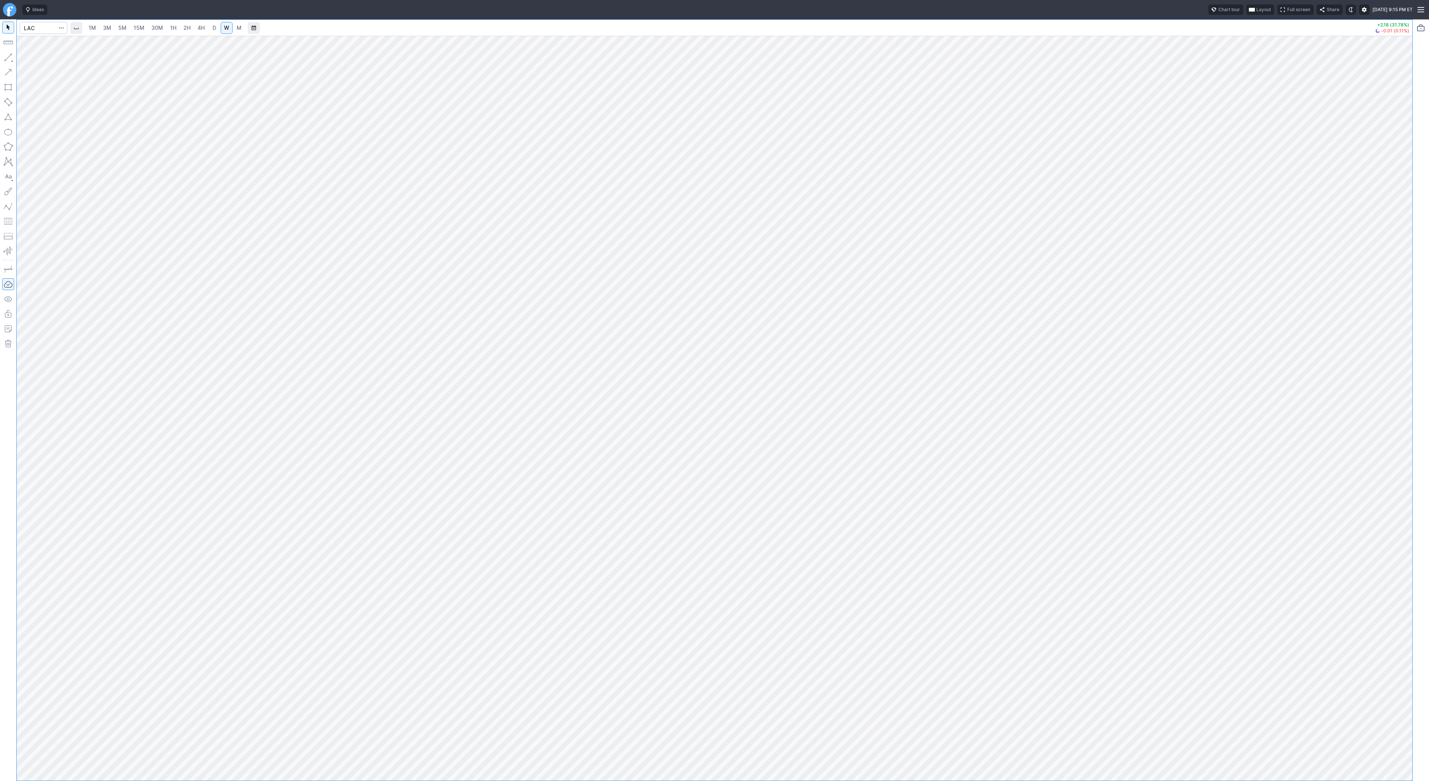
click at [216, 29] on link "D" at bounding box center [214, 28] width 12 height 12
drag, startPoint x: 1404, startPoint y: 380, endPoint x: 1397, endPoint y: 501, distance: 121.2
click at [1397, 504] on div at bounding box center [1405, 406] width 16 height 726
drag, startPoint x: 1403, startPoint y: 367, endPoint x: 1401, endPoint y: 353, distance: 15.0
click at [1401, 353] on div at bounding box center [1405, 406] width 16 height 726
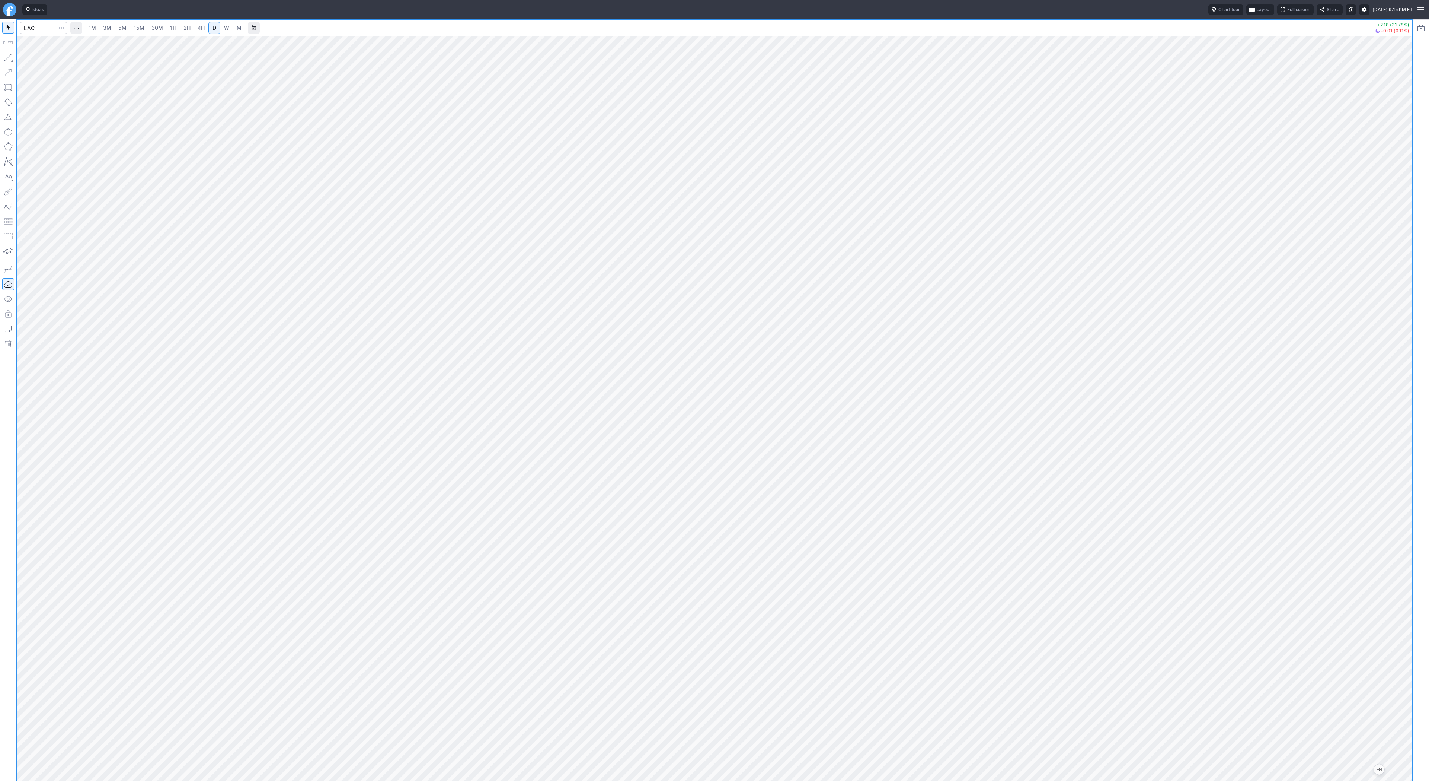
click at [1393, 413] on div at bounding box center [715, 408] width 1396 height 744
click at [41, 28] on input "Search" at bounding box center [44, 28] width 48 height 12
type input "open"
click at [50, 30] on input "Search" at bounding box center [44, 28] width 48 height 12
type input "rr"
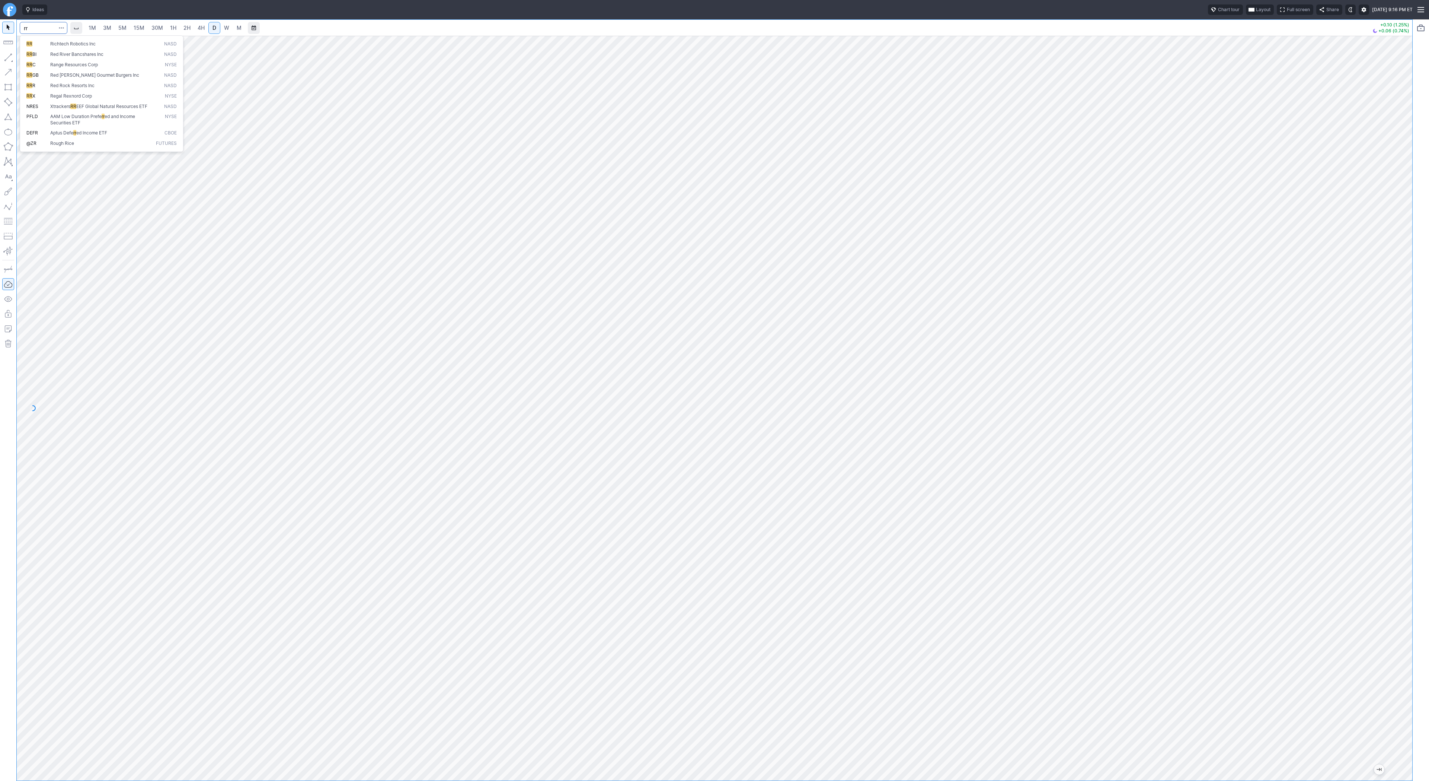
click at [43, 41] on span "RR" at bounding box center [38, 44] width 24 height 6
drag, startPoint x: 5, startPoint y: 59, endPoint x: 21, endPoint y: 83, distance: 29.1
click at [5, 60] on button "button" at bounding box center [8, 57] width 12 height 12
click at [39, 60] on span "Line" at bounding box center [43, 58] width 30 height 7
drag, startPoint x: 9, startPoint y: 58, endPoint x: 28, endPoint y: 90, distance: 36.4
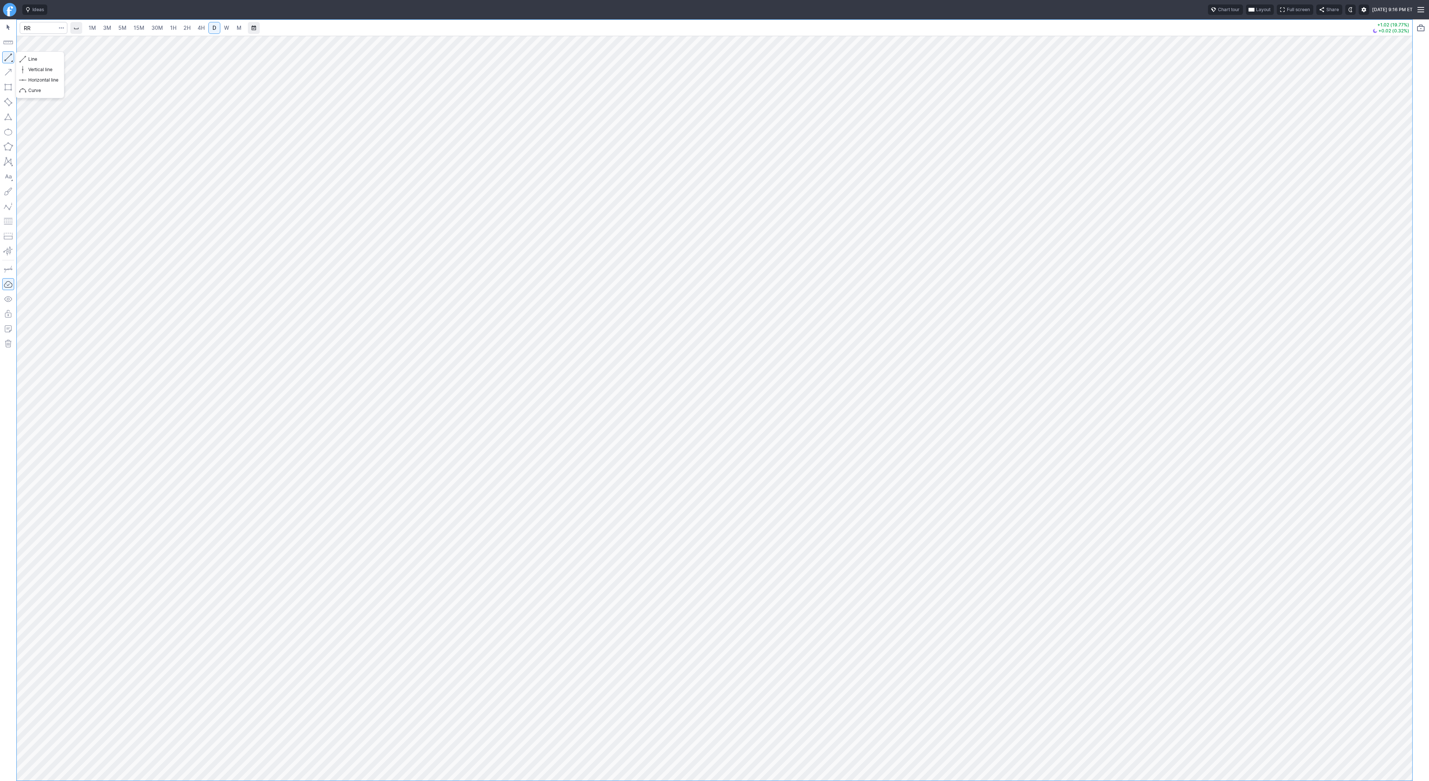
click at [9, 60] on button "button" at bounding box center [8, 57] width 12 height 12
drag, startPoint x: 26, startPoint y: 63, endPoint x: 40, endPoint y: 87, distance: 28.2
click at [27, 67] on div "Line Vertical line Horizontal line Curve" at bounding box center [40, 75] width 44 height 42
drag, startPoint x: 7, startPoint y: 55, endPoint x: 14, endPoint y: 74, distance: 20.5
click at [7, 57] on button "button" at bounding box center [8, 57] width 12 height 12
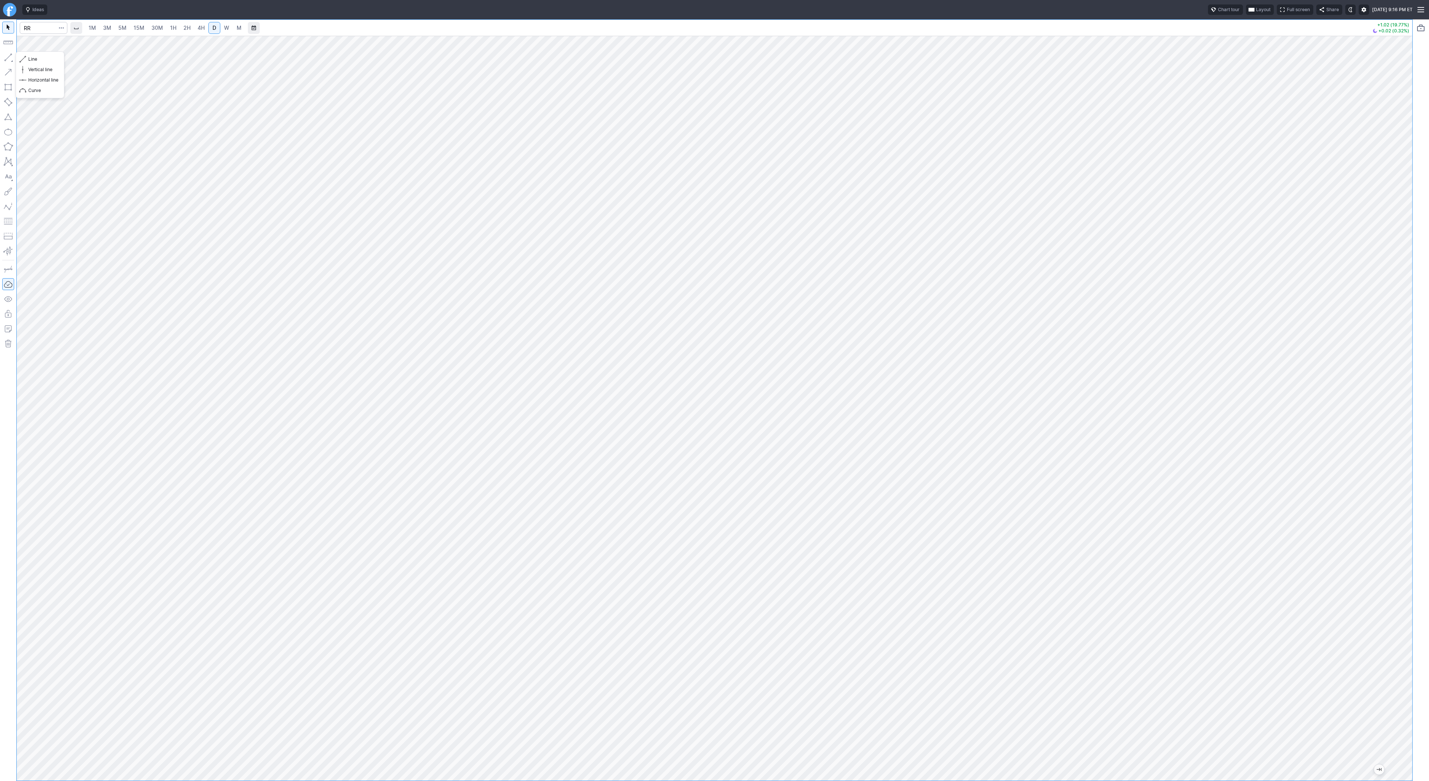
click at [6, 58] on button "button" at bounding box center [8, 57] width 12 height 12
click at [9, 57] on button "button" at bounding box center [8, 57] width 12 height 12
click at [9, 54] on button "button" at bounding box center [8, 57] width 12 height 12
click at [9, 52] on button "button" at bounding box center [8, 57] width 12 height 12
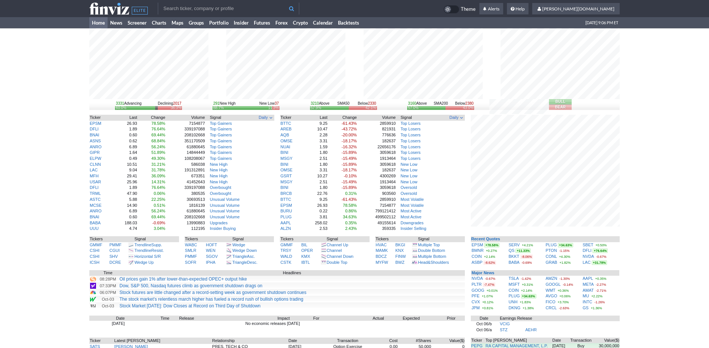
click at [49, 86] on div "3331 Advancing Declining 2017 60.0% 36.3% 291 New High New Low 37 88.7% 11.3% 3…" at bounding box center [354, 229] width 709 height 402
click at [120, 25] on link "News" at bounding box center [116, 22] width 17 height 11
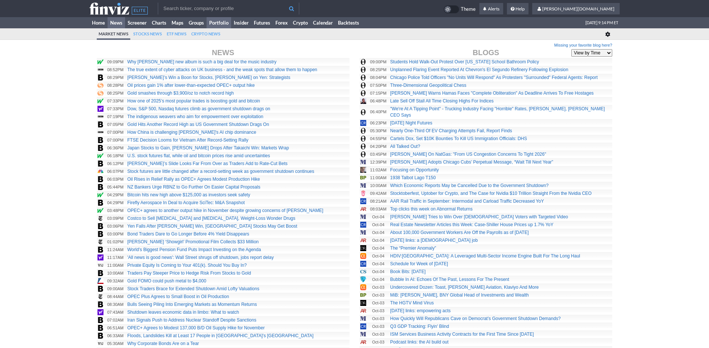
click at [221, 26] on link "Portfolio" at bounding box center [219, 22] width 25 height 11
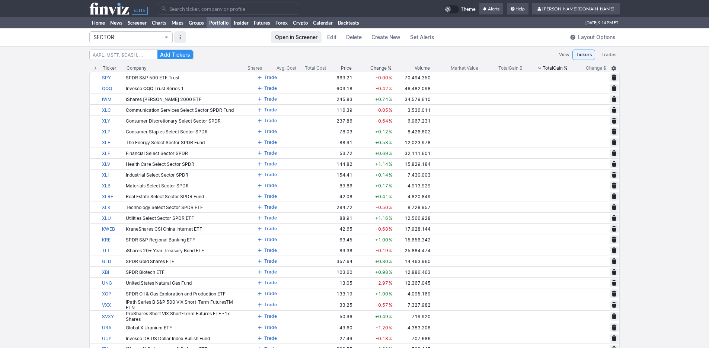
click at [162, 38] on button "SECTOR" at bounding box center [130, 37] width 83 height 12
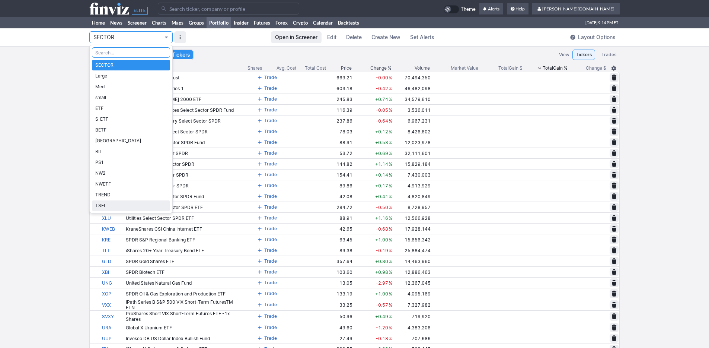
click at [145, 203] on span "TSEL" at bounding box center [130, 205] width 71 height 7
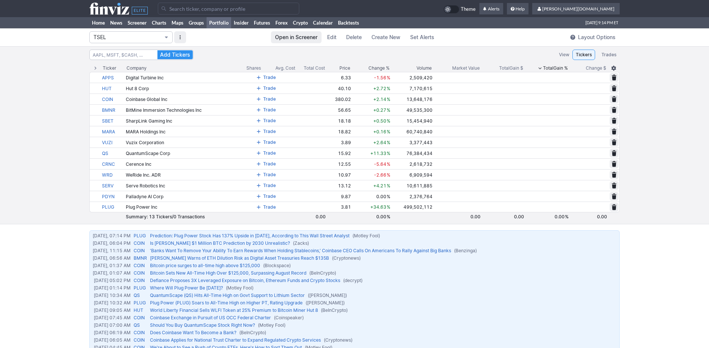
click at [142, 33] on button "TSEL" at bounding box center [130, 37] width 83 height 12
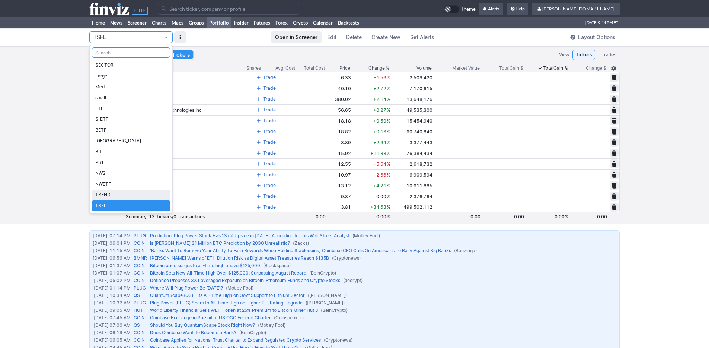
click at [120, 190] on link "TREND" at bounding box center [131, 194] width 78 height 10
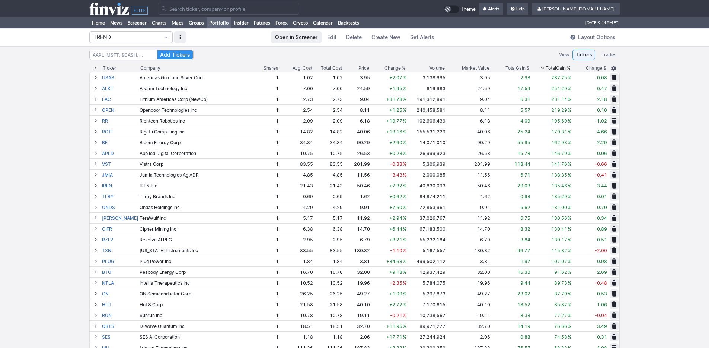
click at [395, 68] on span "Change %" at bounding box center [395, 67] width 21 height 7
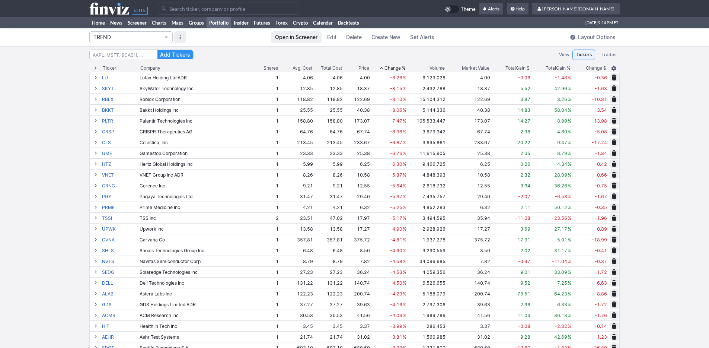
click at [396, 67] on span "Change %" at bounding box center [395, 67] width 21 height 7
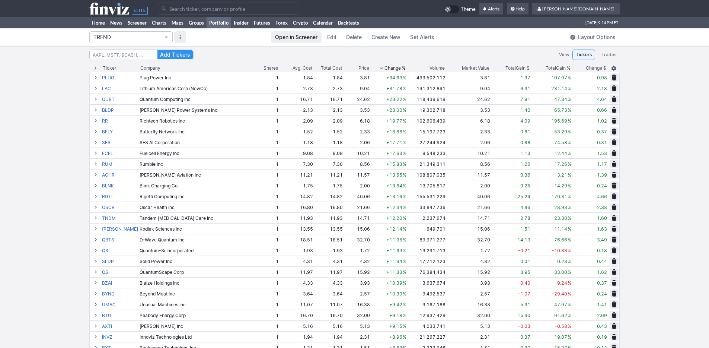
click at [568, 67] on div "Total Gain %" at bounding box center [558, 67] width 25 height 7
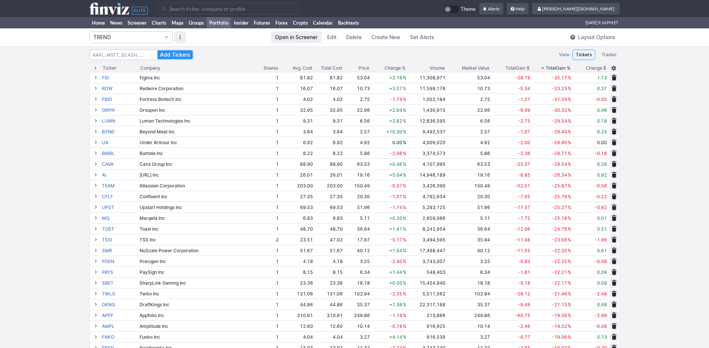
click at [566, 67] on div "Total Gain %" at bounding box center [558, 67] width 25 height 7
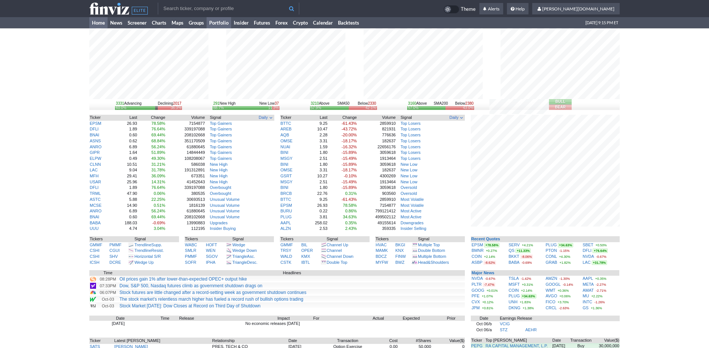
click at [216, 24] on link "Portfolio" at bounding box center [219, 22] width 25 height 11
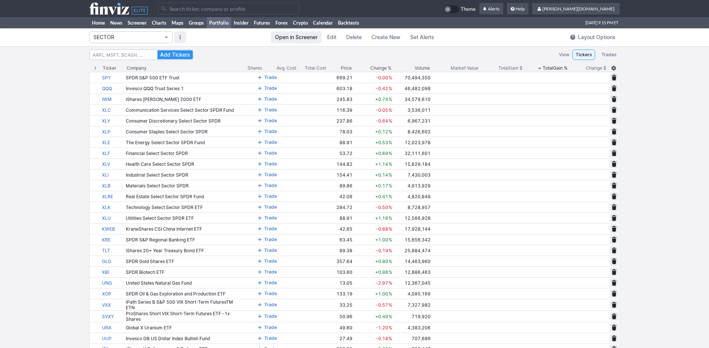
click at [140, 38] on span "SECTOR" at bounding box center [127, 37] width 68 height 7
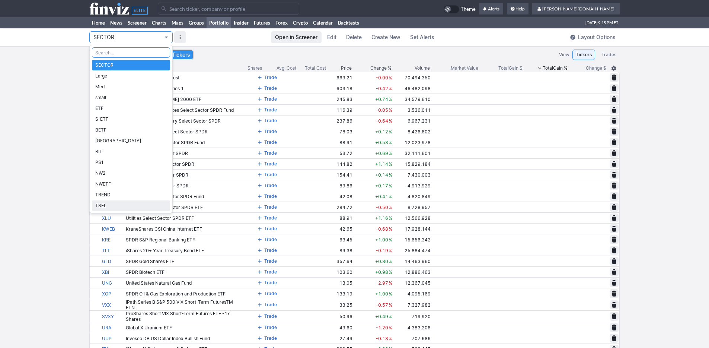
click at [121, 204] on span "TSEL" at bounding box center [130, 205] width 71 height 7
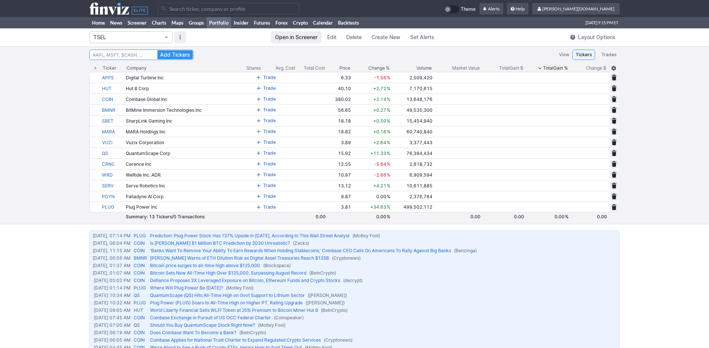
click at [132, 60] on input at bounding box center [141, 55] width 104 height 10
type input "lac"
click at [157, 50] on button "Add Tickers" at bounding box center [174, 54] width 35 height 9
